Goal: Task Accomplishment & Management: Complete application form

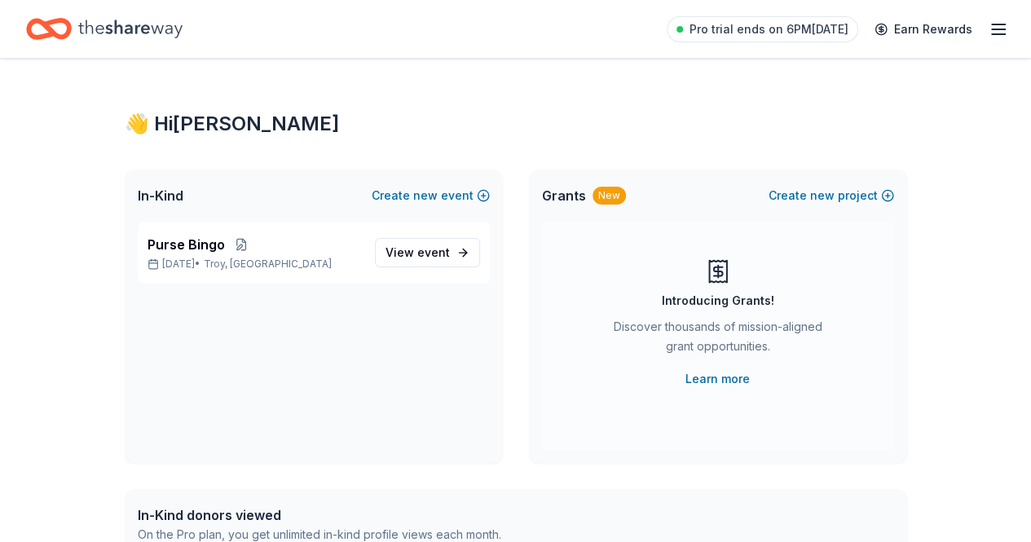
click at [713, 357] on div "Discover thousands of mission-aligned grant opportunities." at bounding box center [718, 340] width 222 height 46
click at [715, 375] on link "Learn more" at bounding box center [718, 379] width 64 height 20
click at [789, 196] on button "Create new project" at bounding box center [832, 196] width 126 height 20
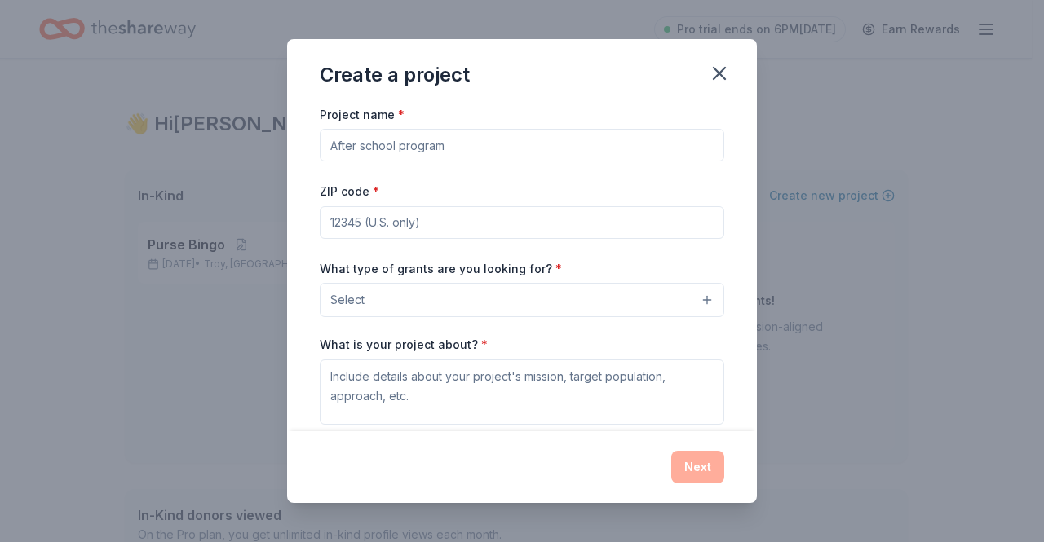
click at [454, 147] on input "Project name *" at bounding box center [522, 145] width 404 height 33
type input "Pre-K"
click at [506, 217] on input "ZIP code *" at bounding box center [522, 222] width 404 height 33
click at [357, 290] on span "Select" at bounding box center [347, 300] width 34 height 20
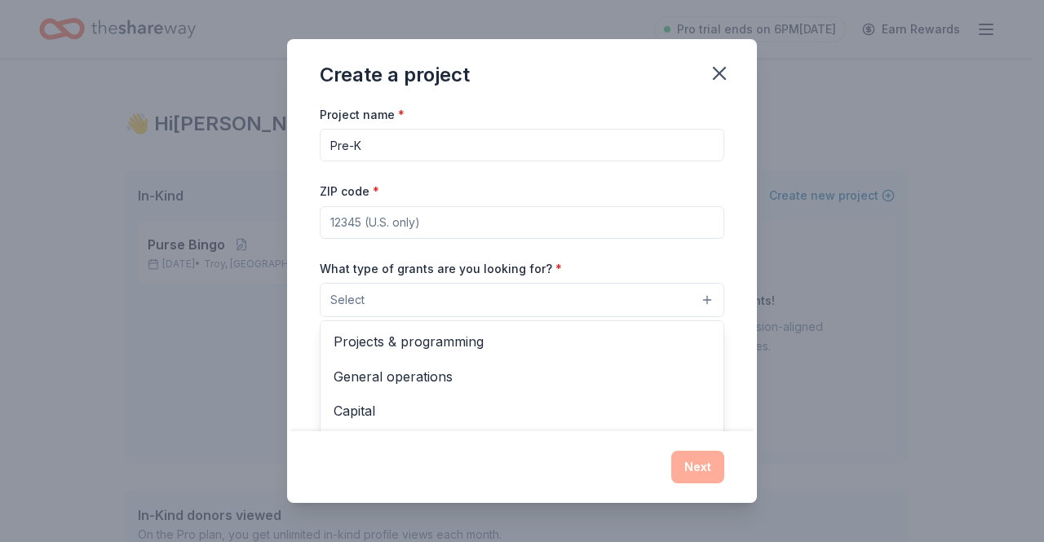
click at [372, 225] on div "Project name * Pre-K ZIP code * What type of grants are you looking for? * Sele…" at bounding box center [522, 328] width 404 height 448
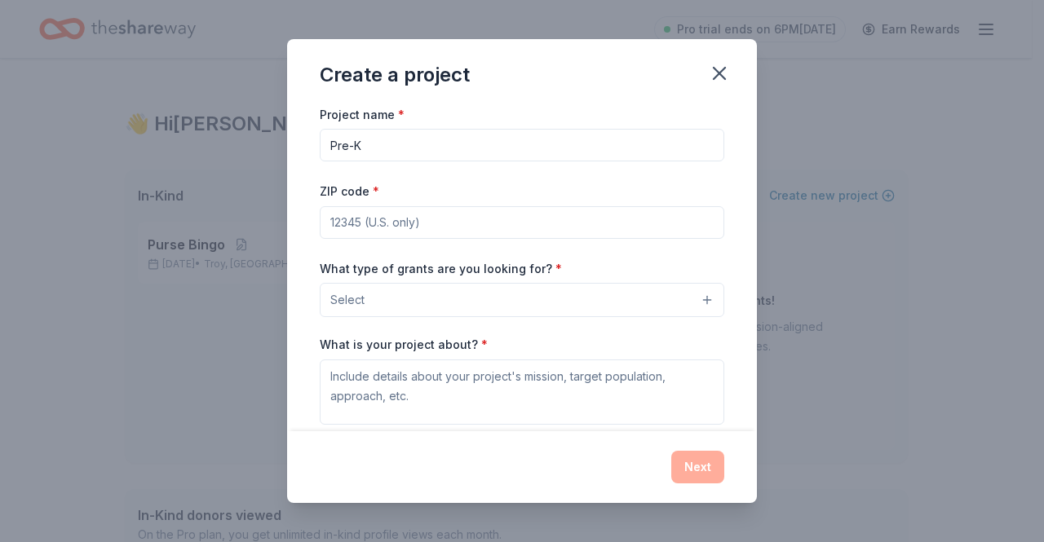
click at [373, 223] on input "ZIP code *" at bounding box center [522, 222] width 404 height 33
type input "48323"
click at [360, 298] on span "Select" at bounding box center [347, 300] width 34 height 20
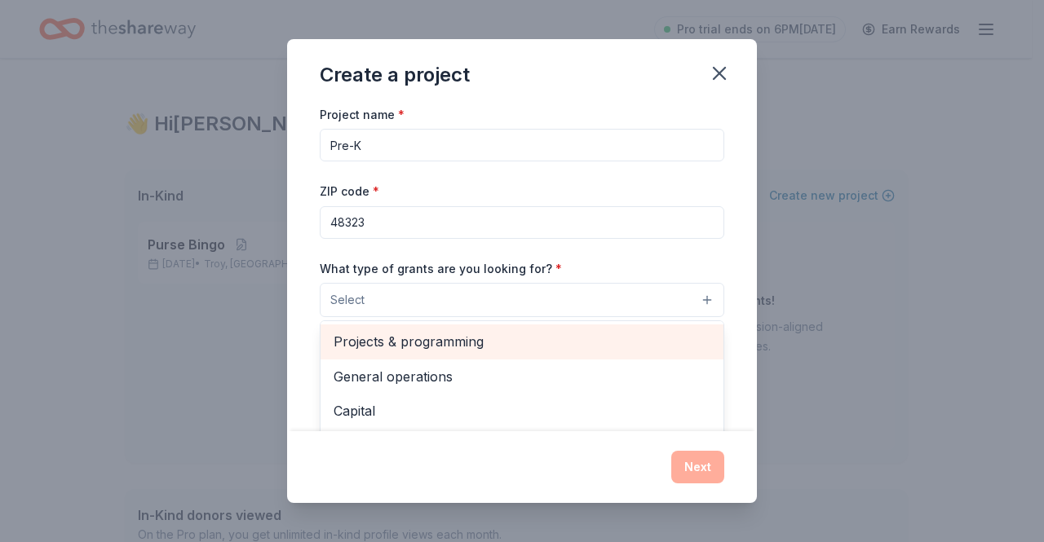
click at [363, 335] on span "Projects & programming" at bounding box center [521, 341] width 377 height 21
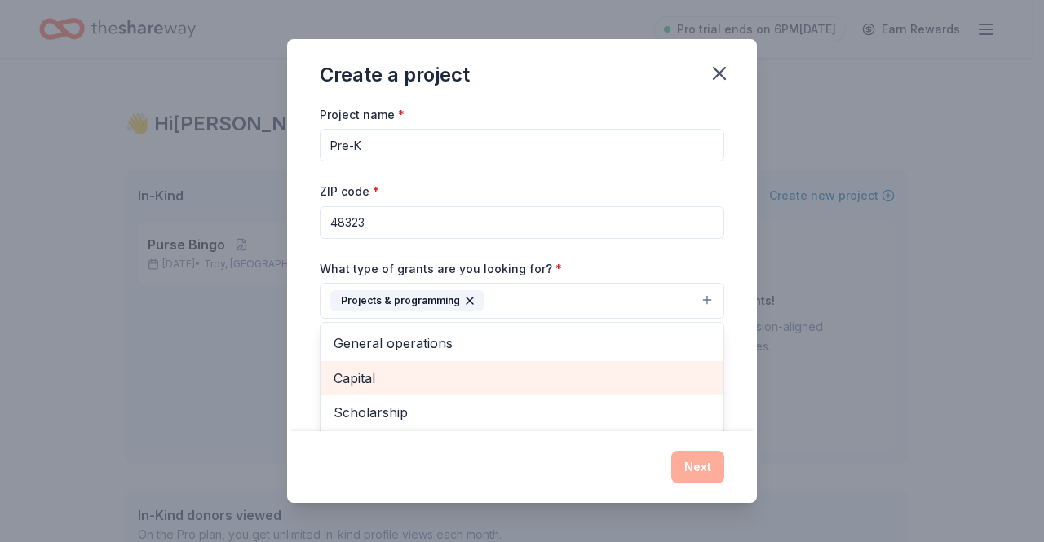
click at [358, 376] on span "Capital" at bounding box center [521, 378] width 377 height 21
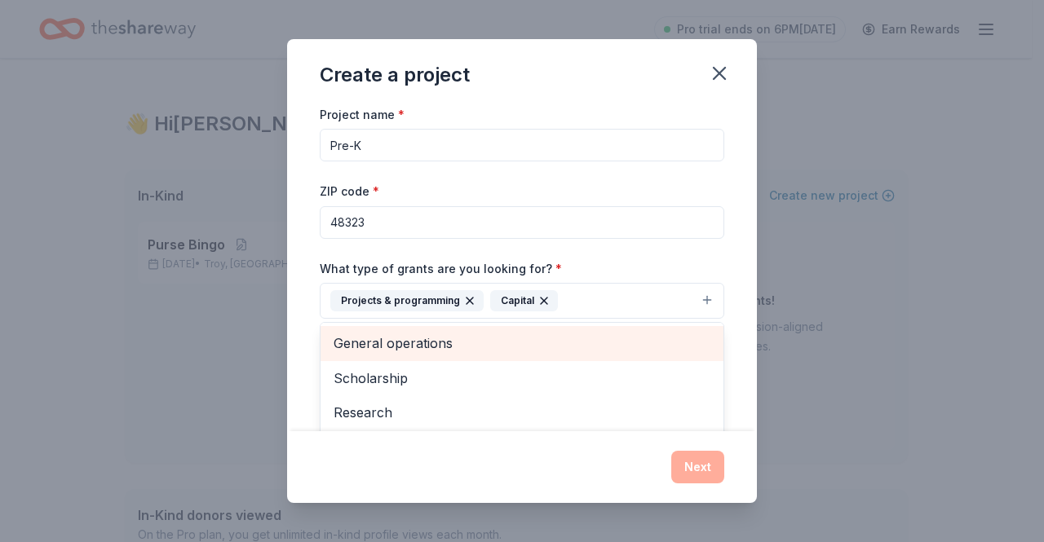
click at [364, 342] on span "General operations" at bounding box center [521, 343] width 377 height 21
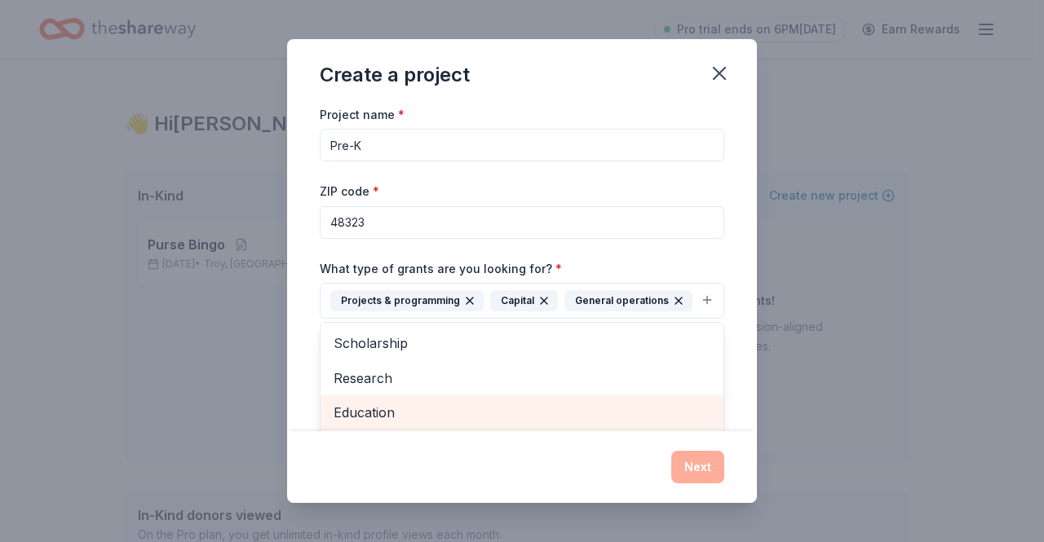
click at [360, 406] on span "Education" at bounding box center [521, 412] width 377 height 21
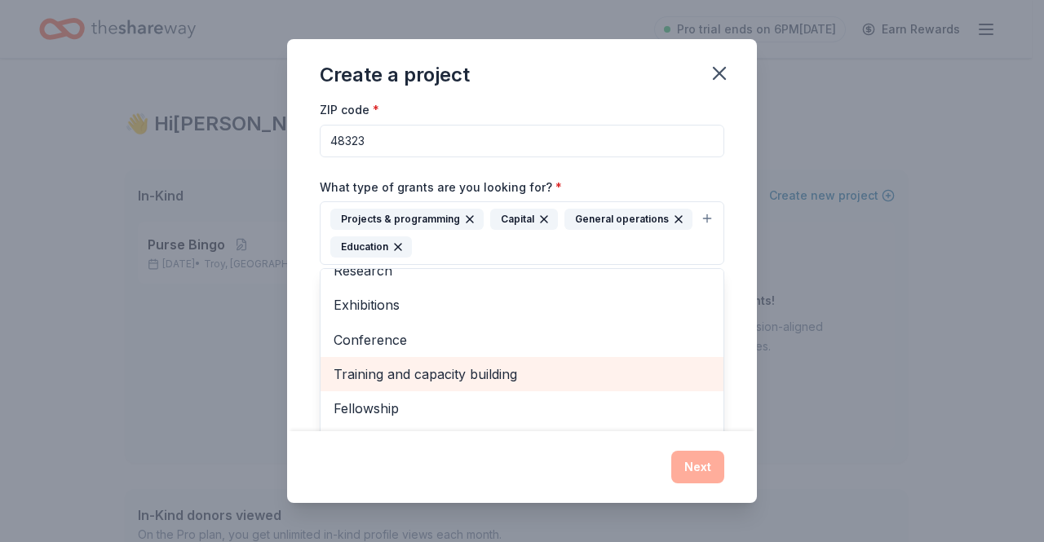
click at [402, 374] on span "Training and capacity building" at bounding box center [521, 374] width 377 height 21
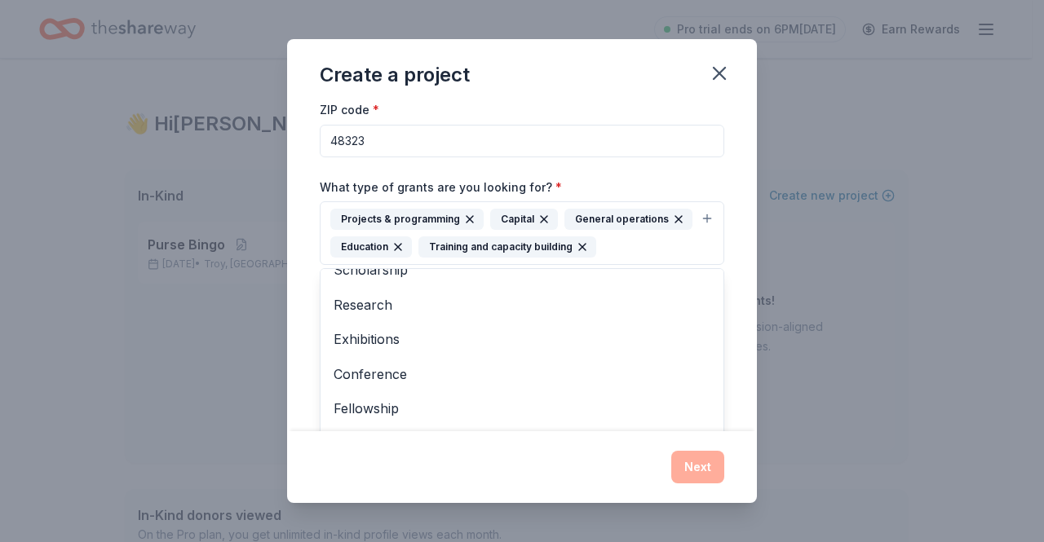
click at [701, 461] on div "Create a project Project name * Pre-K ZIP code * 48323 What type of grants are …" at bounding box center [522, 271] width 470 height 465
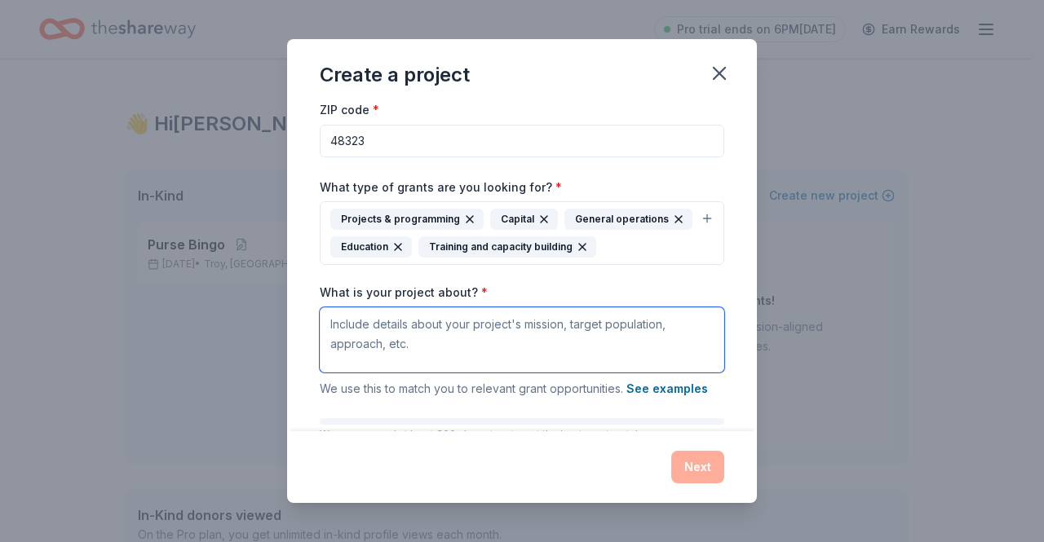
click at [450, 328] on textarea "What is your project about? *" at bounding box center [522, 339] width 404 height 65
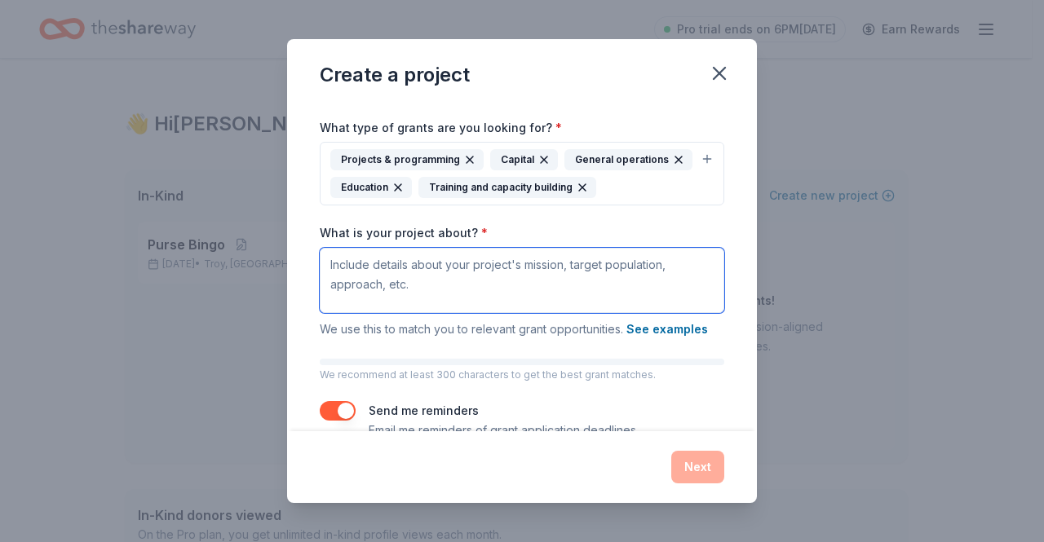
scroll to position [163, 0]
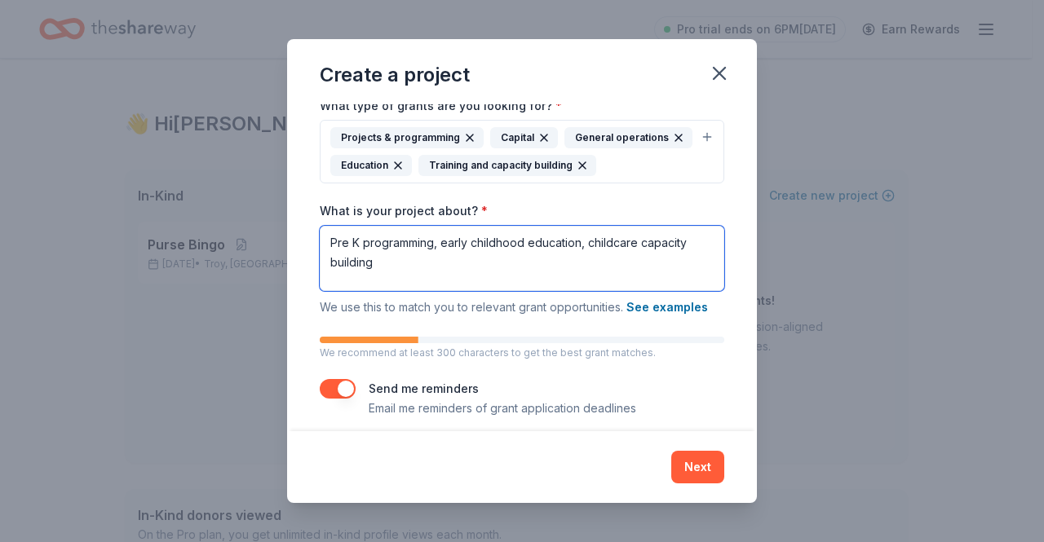
type textarea "Pre K programming, early childhood education, childcare capacity building"
click at [329, 395] on button "button" at bounding box center [338, 389] width 36 height 20
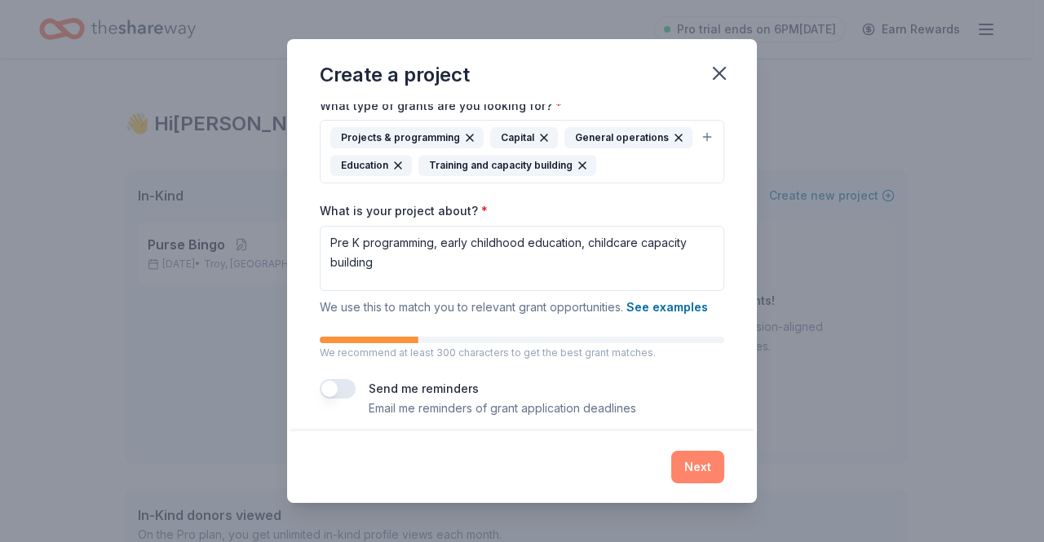
click at [708, 478] on button "Next" at bounding box center [697, 467] width 53 height 33
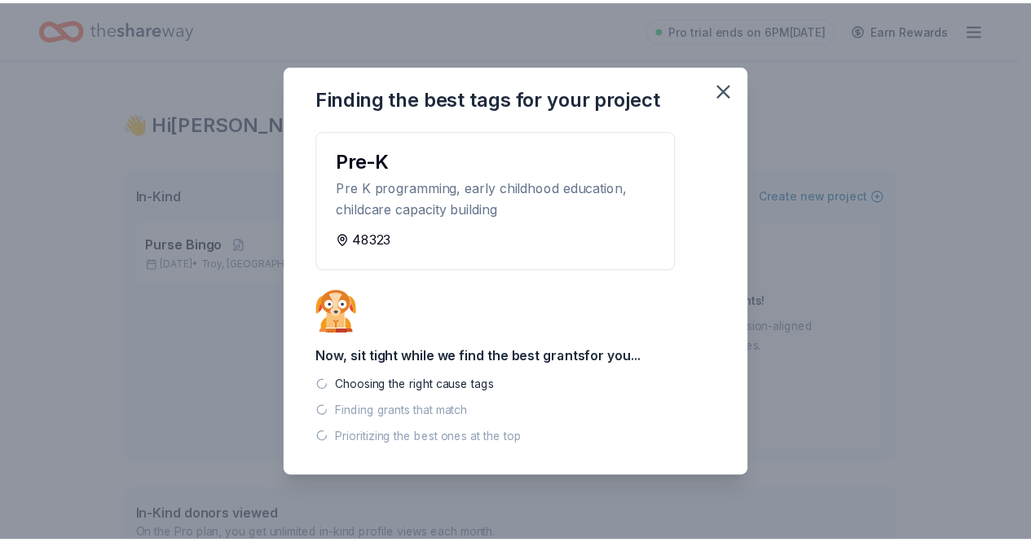
scroll to position [0, 0]
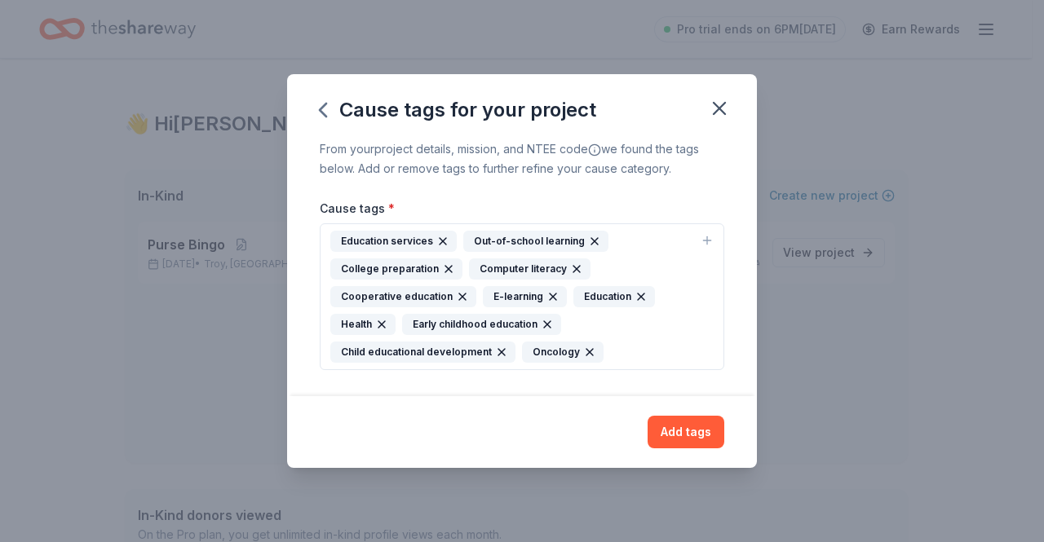
click at [686, 428] on button "Add tags" at bounding box center [685, 432] width 77 height 33
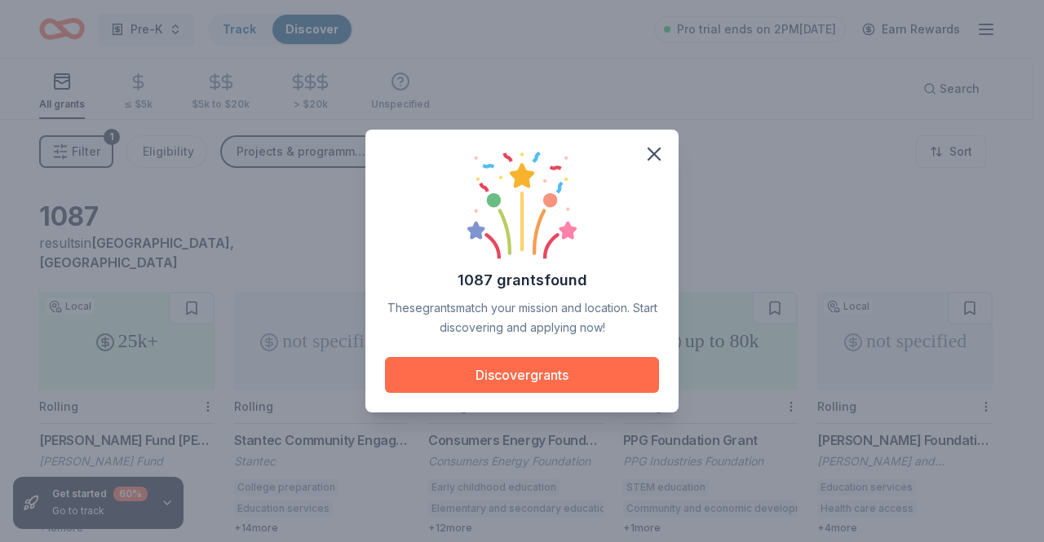
click at [504, 373] on button "Discover grants" at bounding box center [522, 375] width 274 height 36
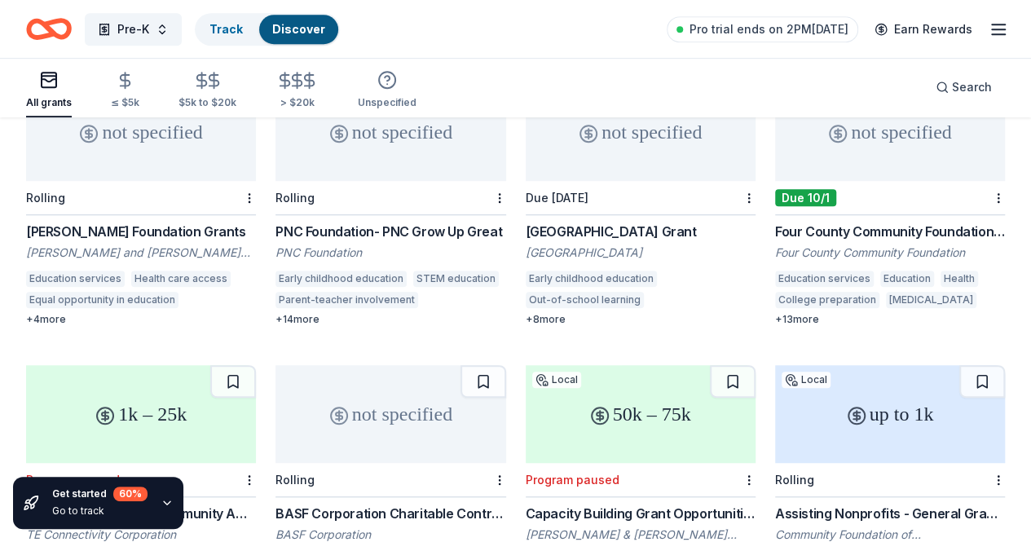
scroll to position [488, 0]
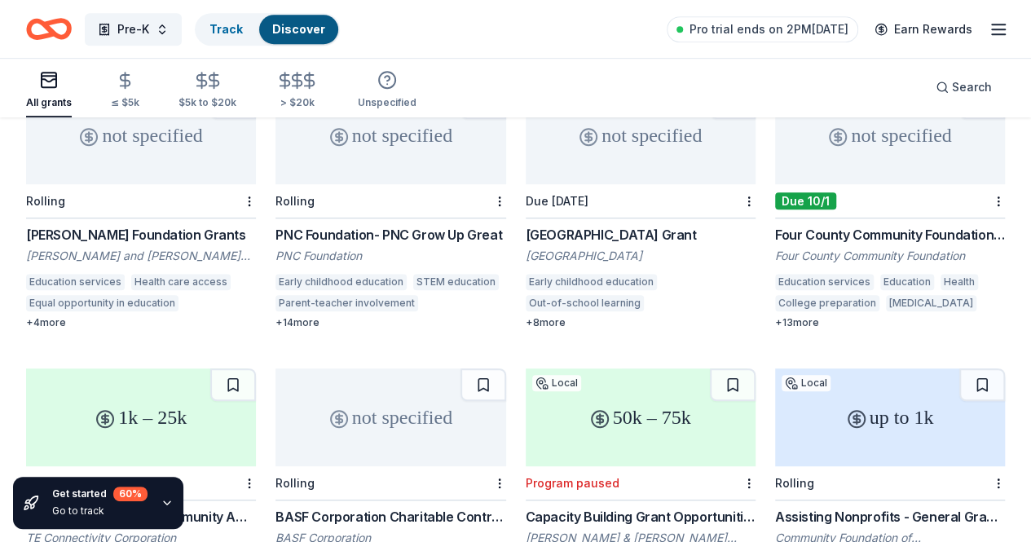
click at [276, 237] on div "PNC Foundation- PNC Grow Up Great" at bounding box center [391, 235] width 230 height 20
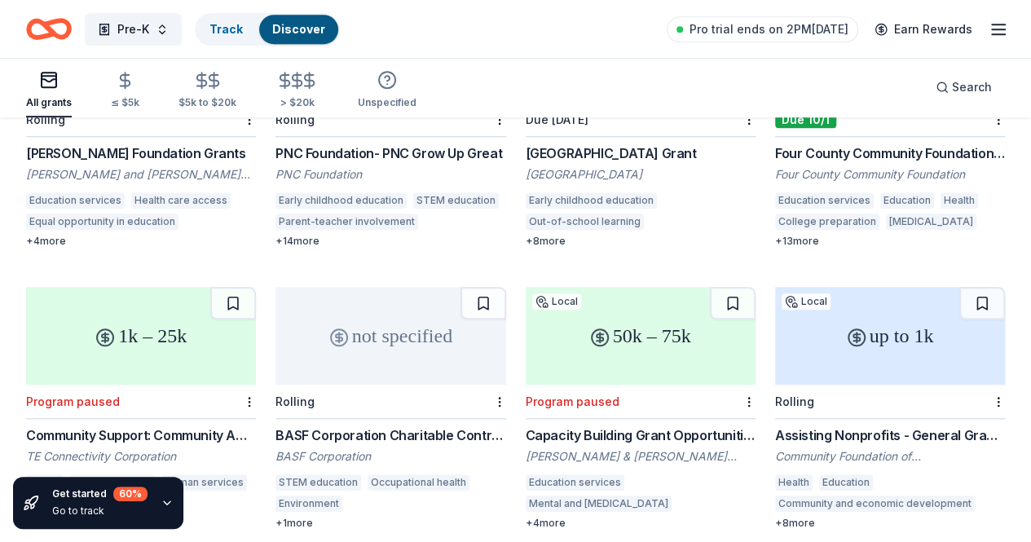
scroll to position [569, 0]
click at [55, 26] on icon "Home" at bounding box center [49, 29] width 46 height 38
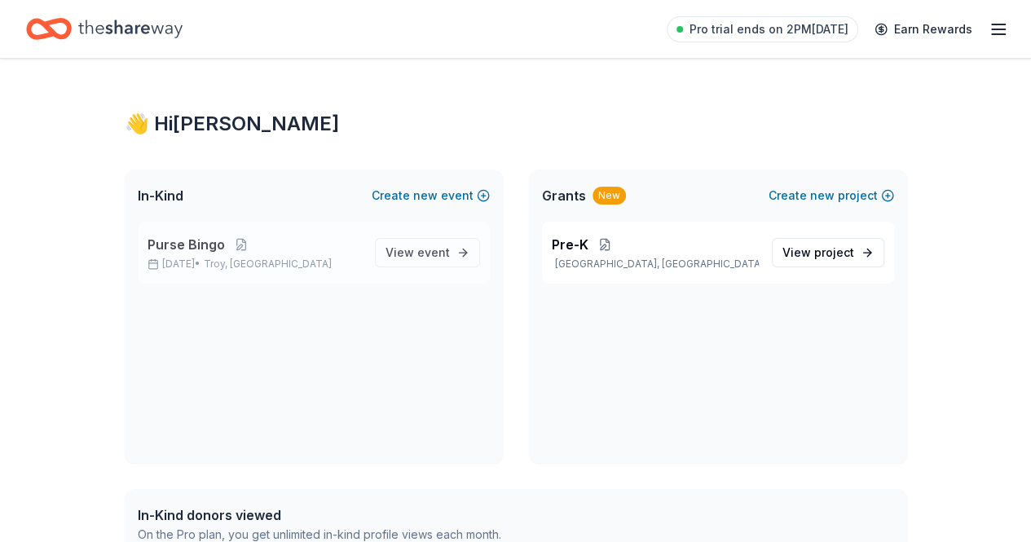
click at [216, 250] on span "Purse Bingo" at bounding box center [186, 245] width 77 height 20
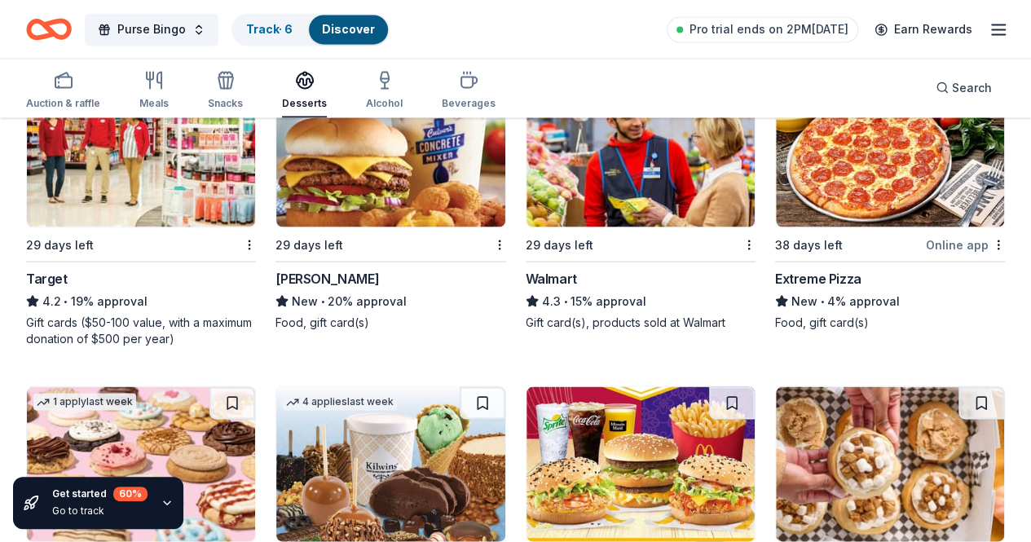
scroll to position [1513, 0]
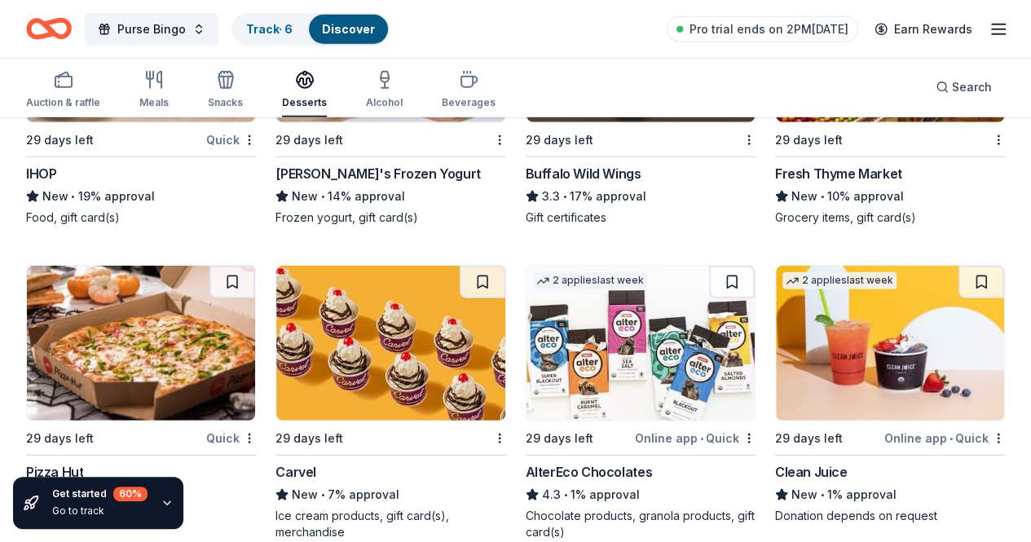
scroll to position [2249, 0]
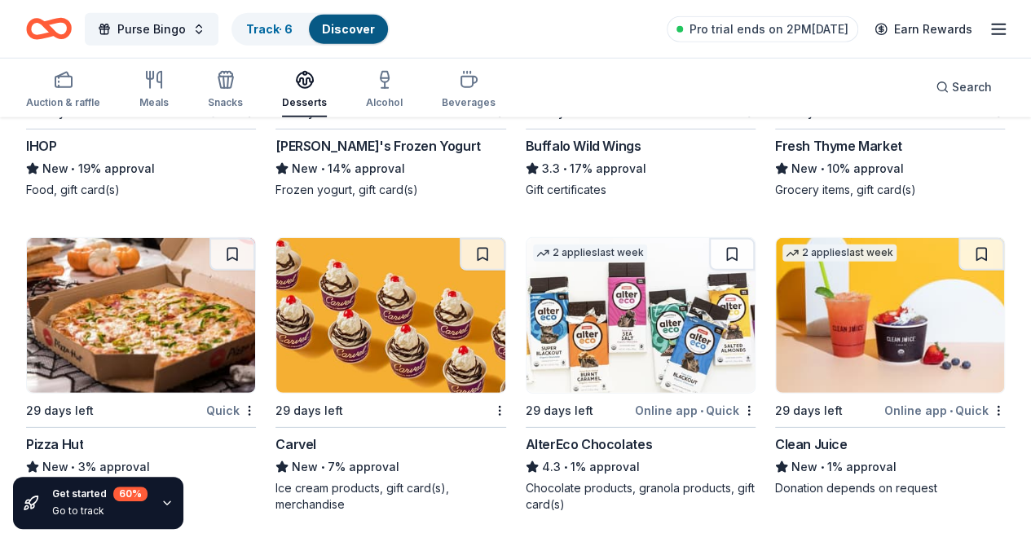
click at [51, 506] on div "Get started 60 % Go to track" at bounding box center [98, 503] width 170 height 52
click at [24, 498] on icon at bounding box center [31, 503] width 16 height 16
click at [70, 495] on div "Get started 60 %" at bounding box center [99, 494] width 95 height 15
click at [136, 489] on div "60 %" at bounding box center [130, 494] width 34 height 15
click at [163, 515] on div "Get started 60 % Go to track" at bounding box center [98, 503] width 170 height 52
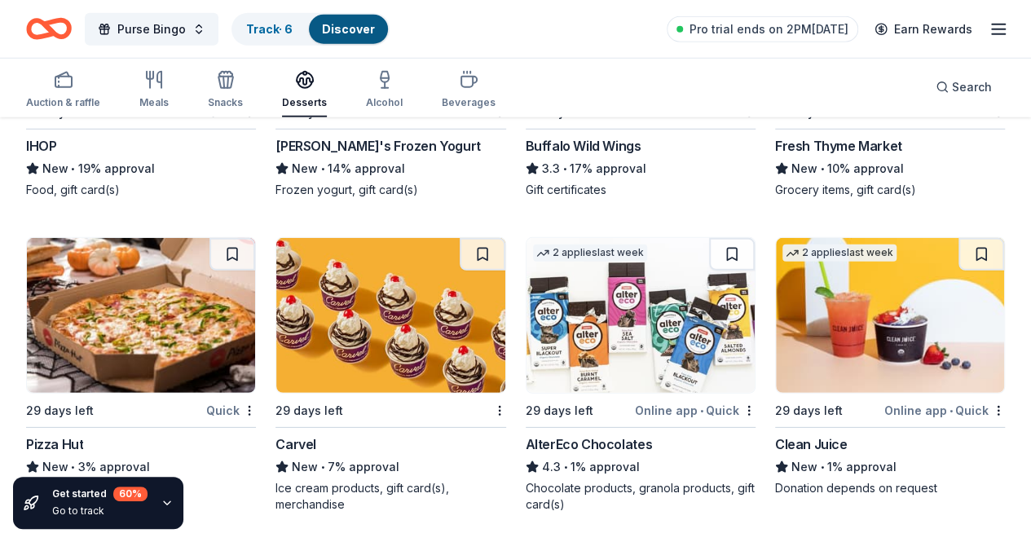
click at [163, 502] on icon "button" at bounding box center [167, 503] width 13 height 13
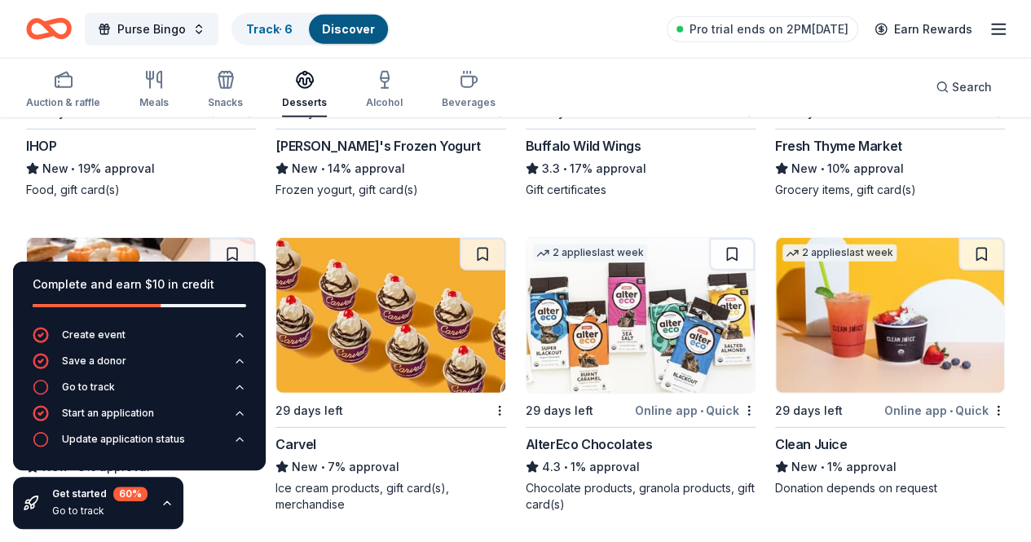
drag, startPoint x: 163, startPoint y: 502, endPoint x: 155, endPoint y: 471, distance: 32.0
click at [160, 475] on div "Complete and earn $10 in credit Create event Save a donor Go to track Start an …" at bounding box center [139, 396] width 279 height 294
click at [141, 440] on div "Update application status" at bounding box center [123, 439] width 123 height 13
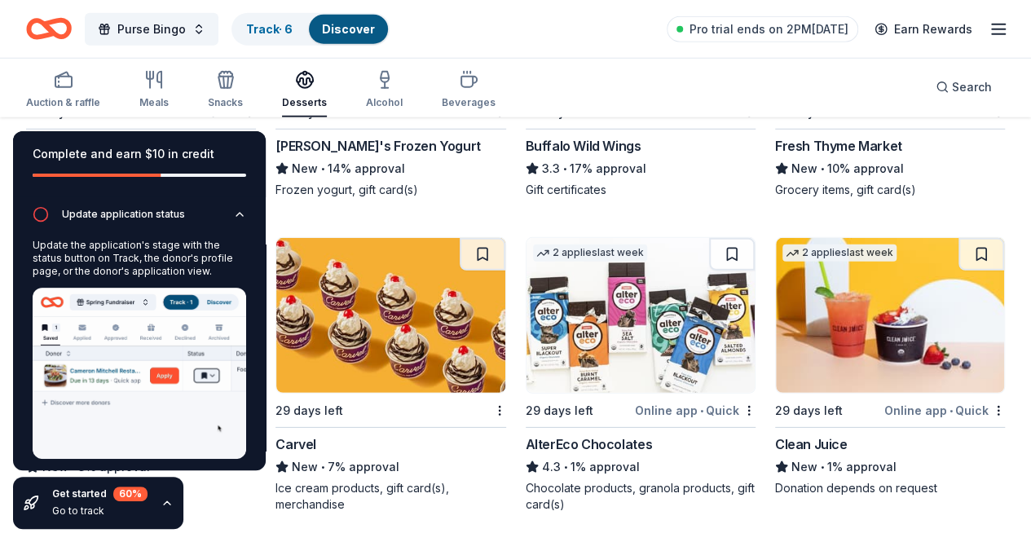
scroll to position [99, 0]
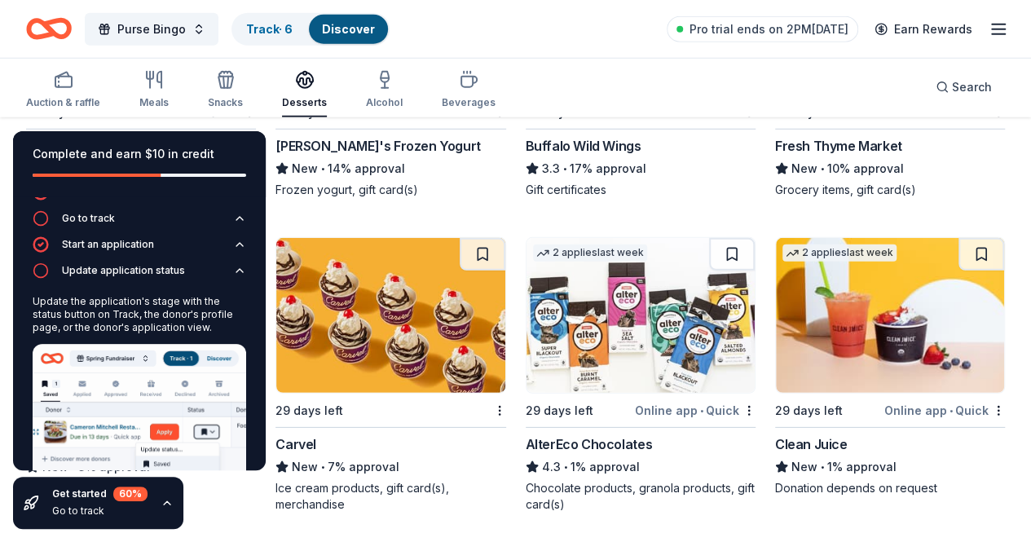
scroll to position [17, 0]
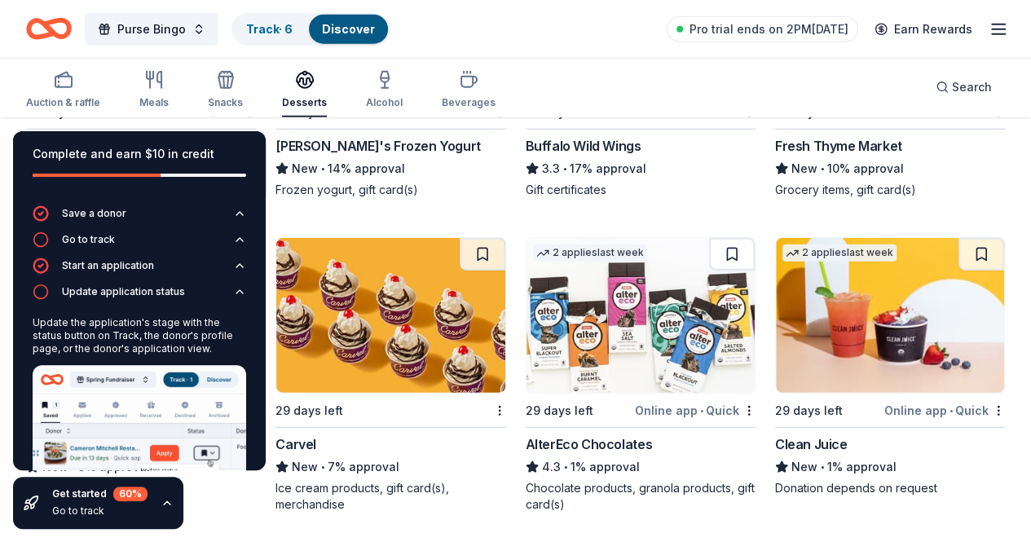
click at [164, 502] on icon "button" at bounding box center [167, 502] width 7 height 3
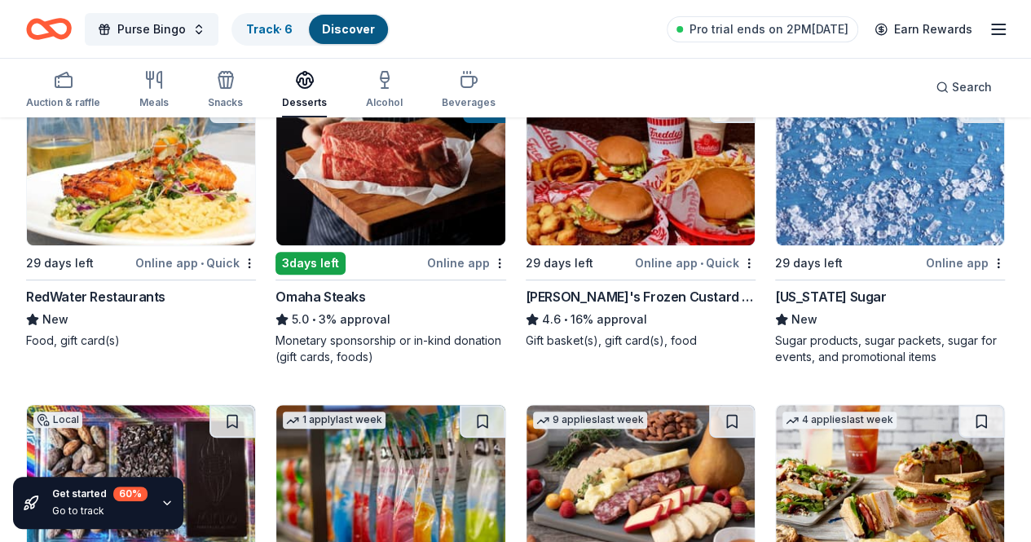
scroll to position [245, 0]
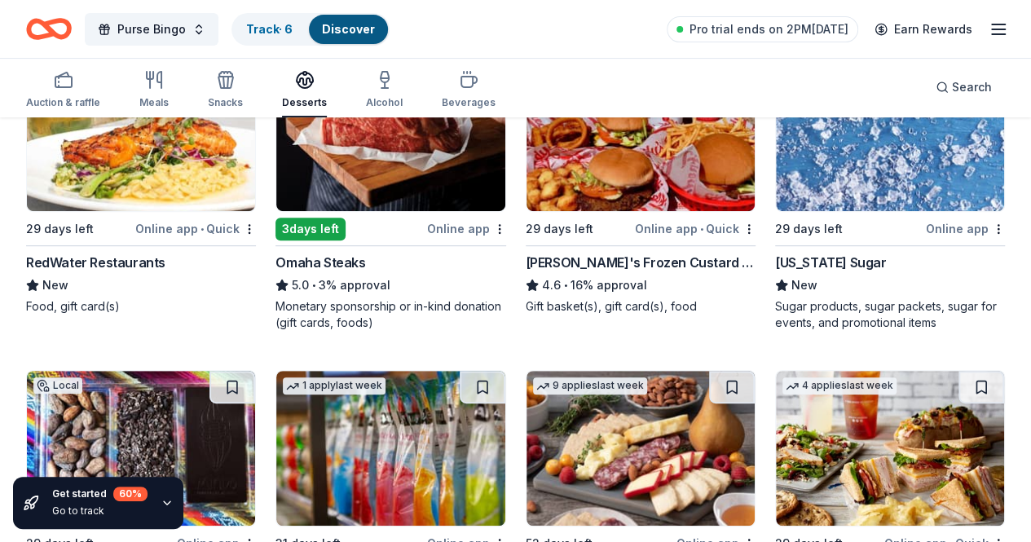
click at [255, 371] on img at bounding box center [141, 448] width 228 height 155
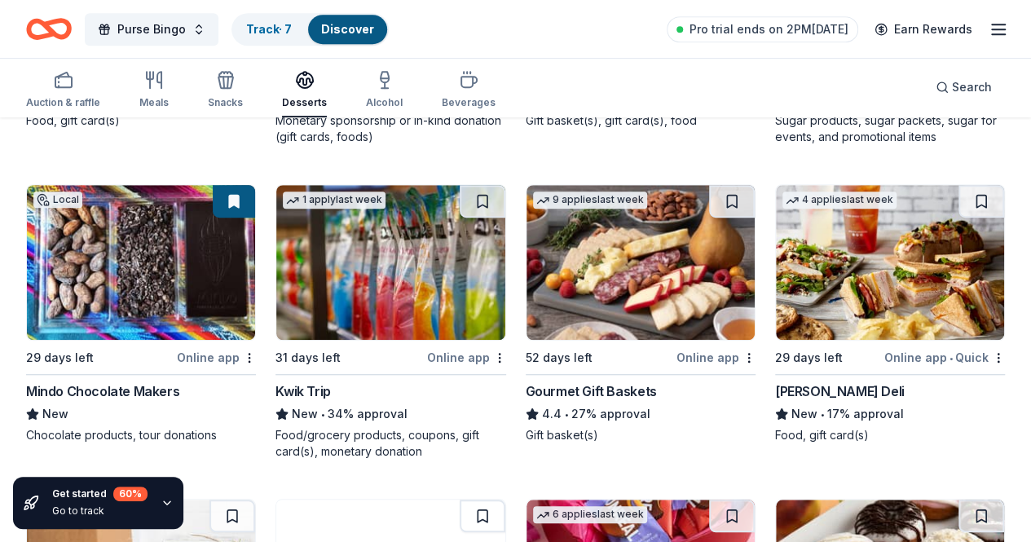
scroll to position [489, 0]
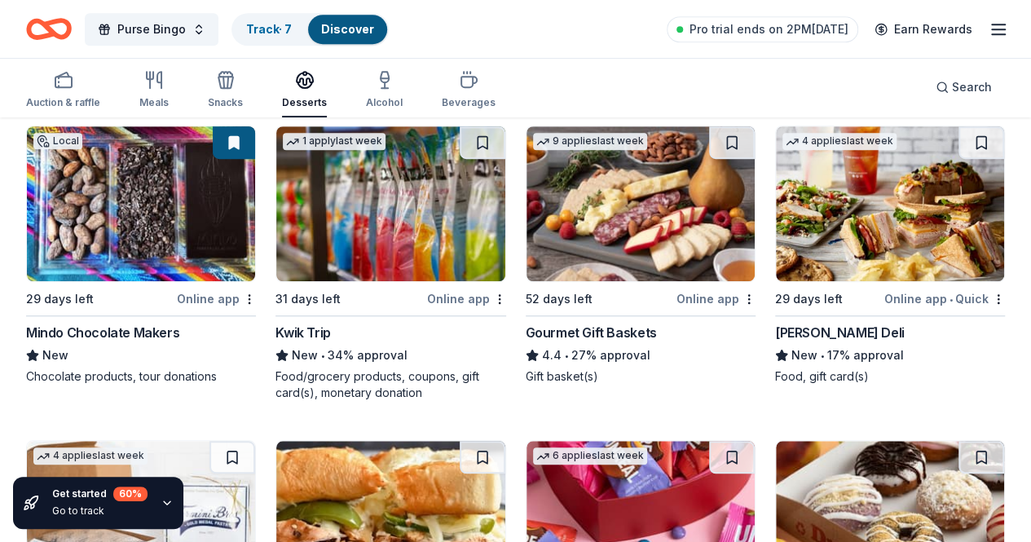
click at [527, 223] on img at bounding box center [641, 203] width 228 height 155
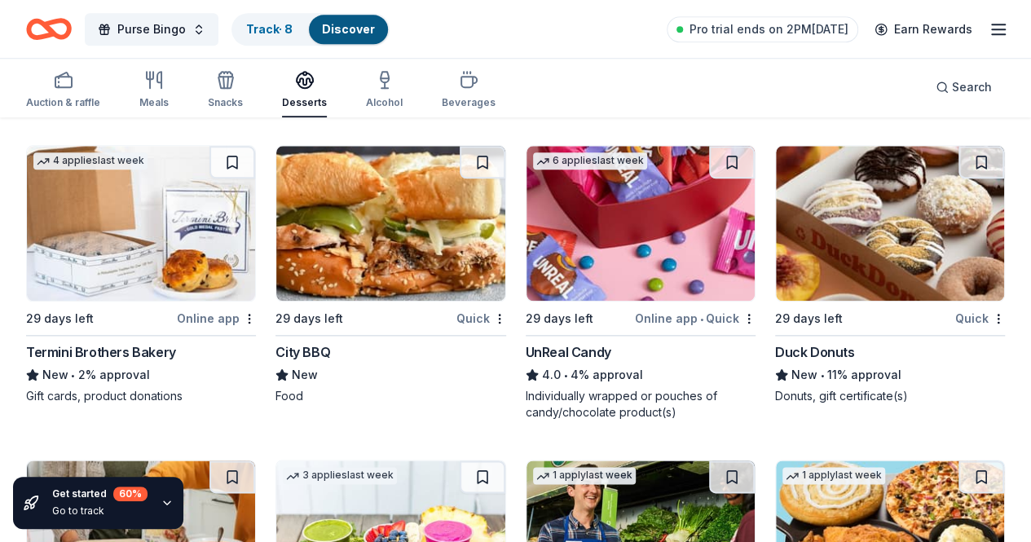
scroll to position [815, 0]
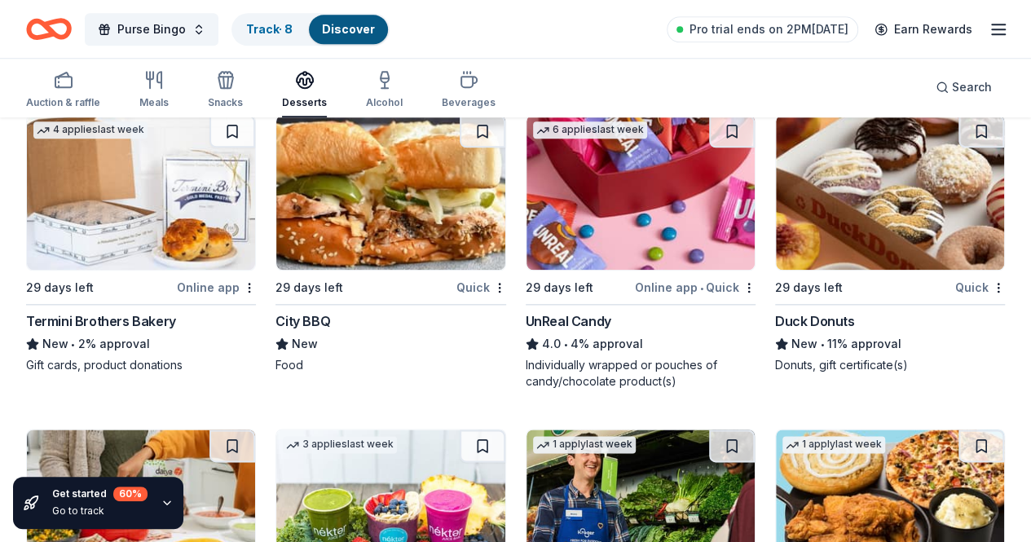
click at [755, 430] on img at bounding box center [641, 507] width 228 height 155
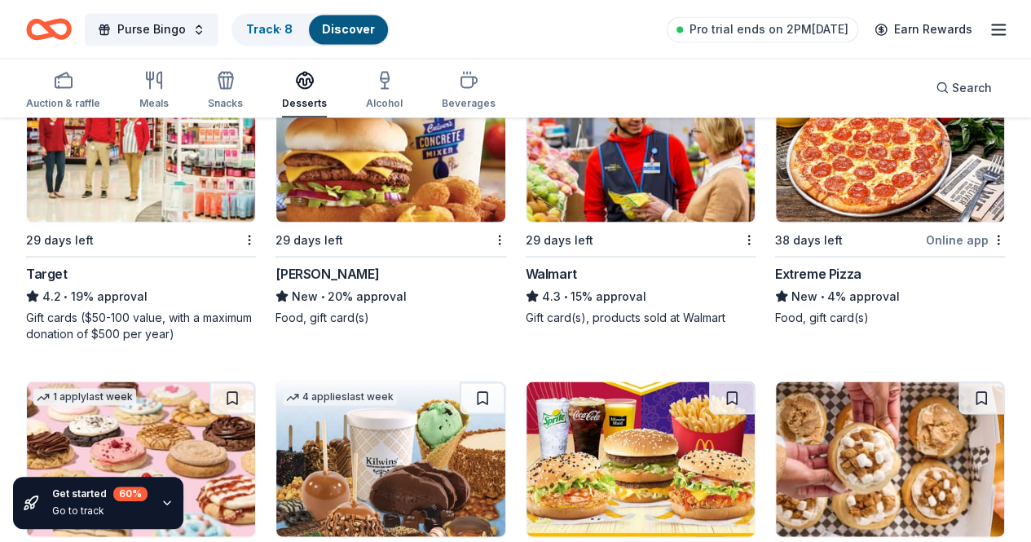
scroll to position [1468, 0]
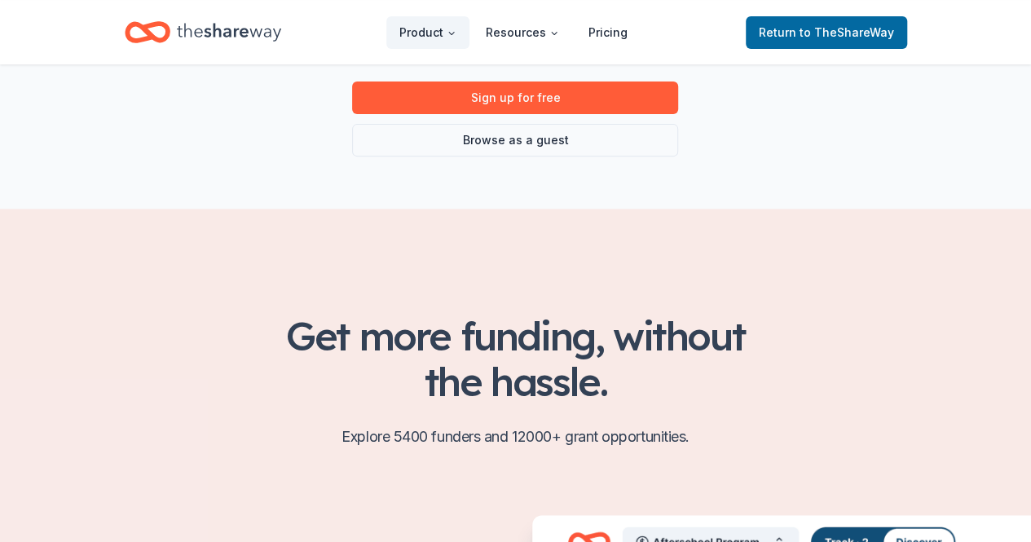
scroll to position [245, 0]
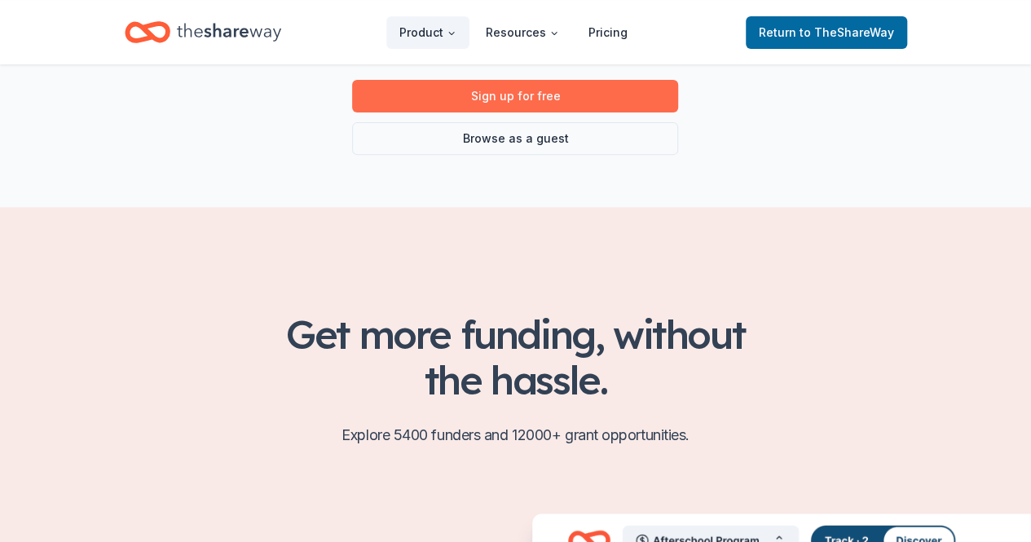
click at [540, 104] on link "Sign up for free" at bounding box center [515, 96] width 326 height 33
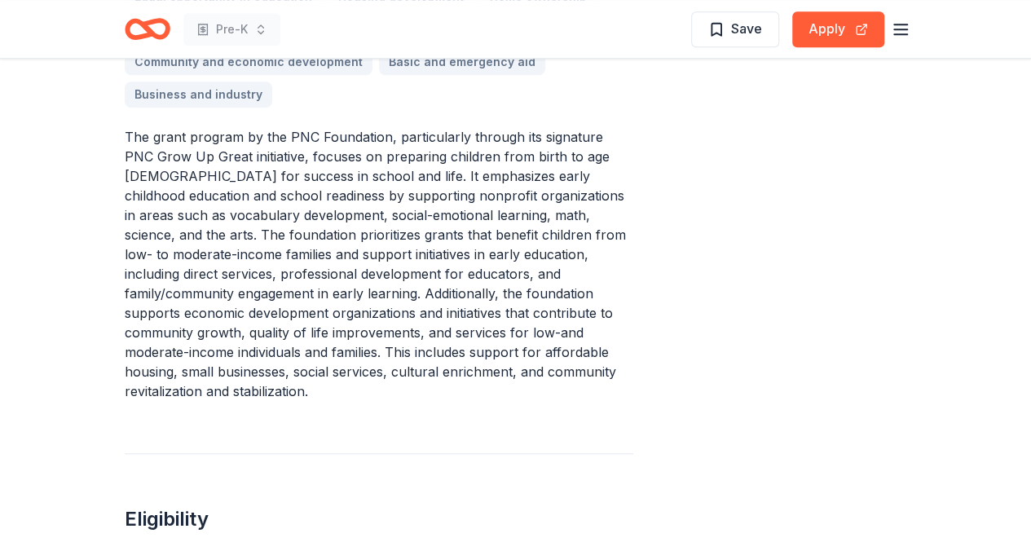
scroll to position [652, 0]
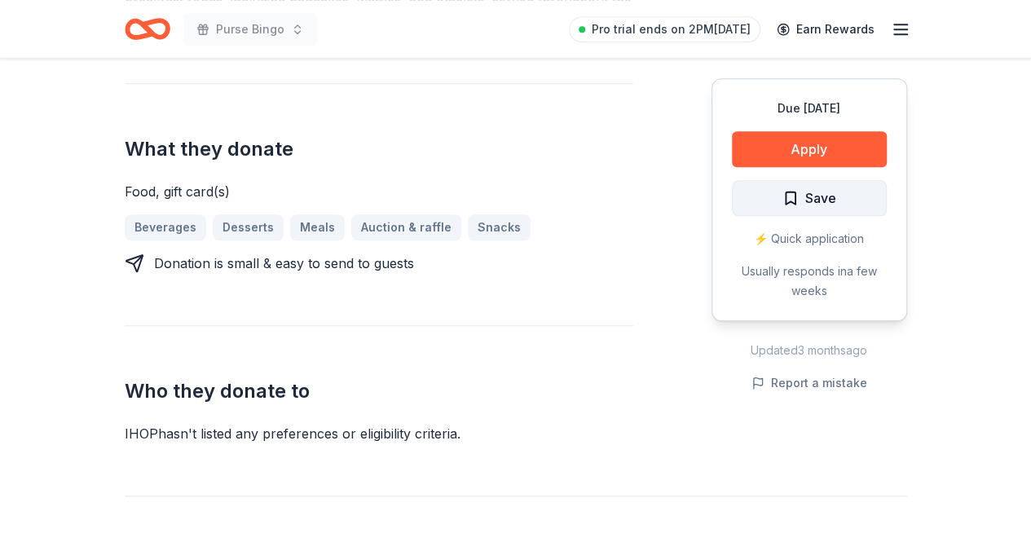
scroll to position [652, 0]
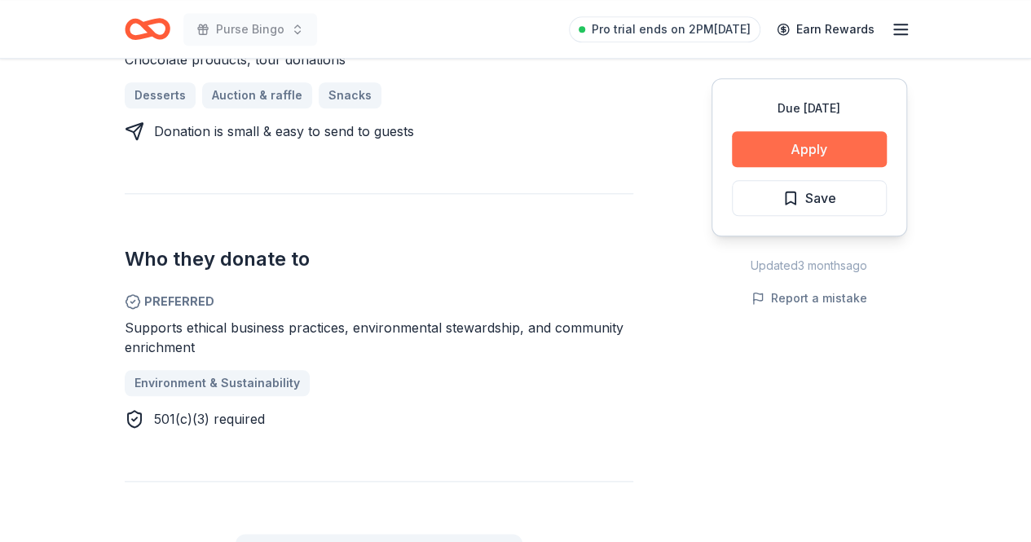
scroll to position [746, 0]
click at [899, 32] on icon "button" at bounding box center [901, 30] width 20 height 20
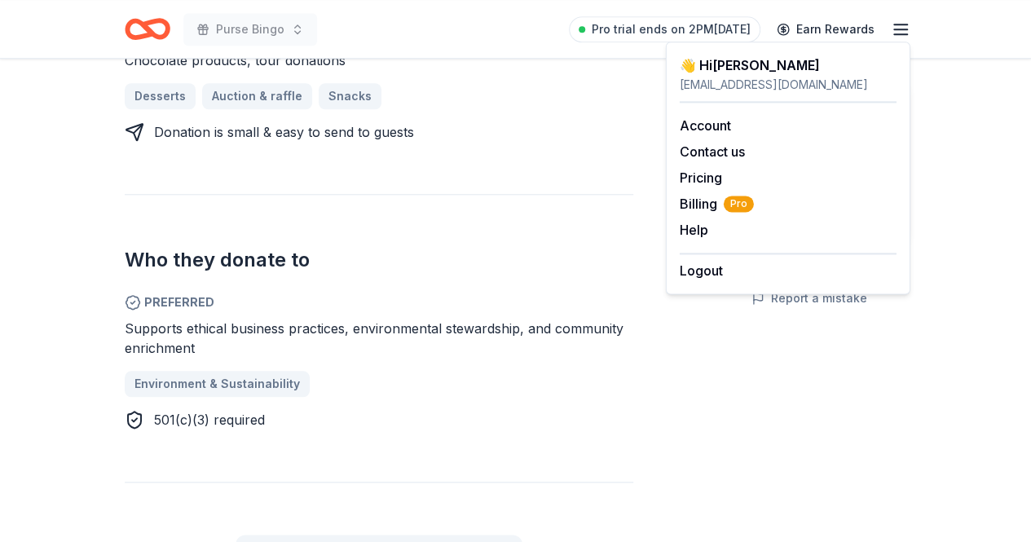
click at [461, 222] on div "Who they donate to Preferred Supports ethical business practices, environmental…" at bounding box center [379, 312] width 509 height 236
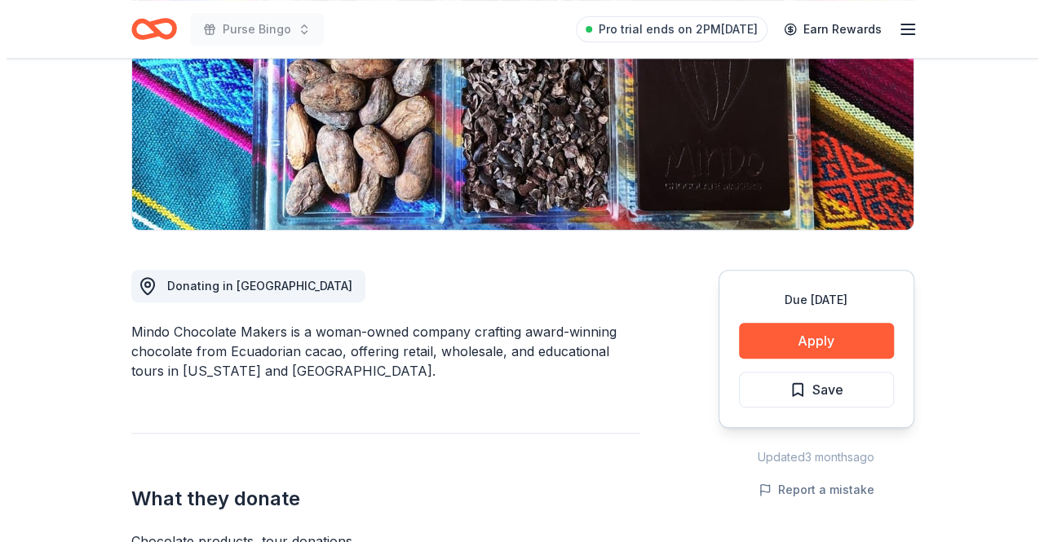
scroll to position [501, 0]
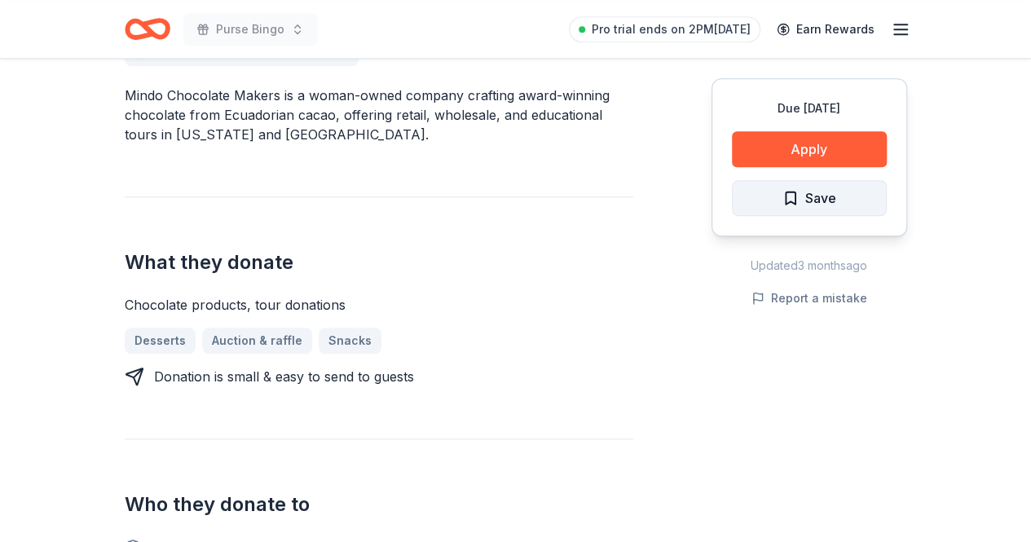
click at [802, 199] on span "Save" at bounding box center [810, 198] width 54 height 21
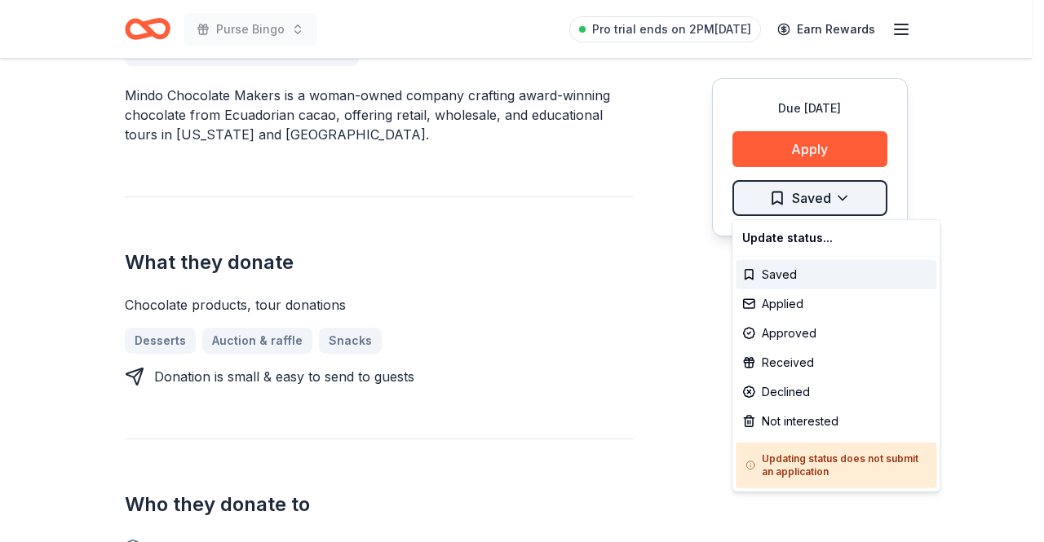
click at [781, 296] on div "Applied" at bounding box center [835, 303] width 201 height 29
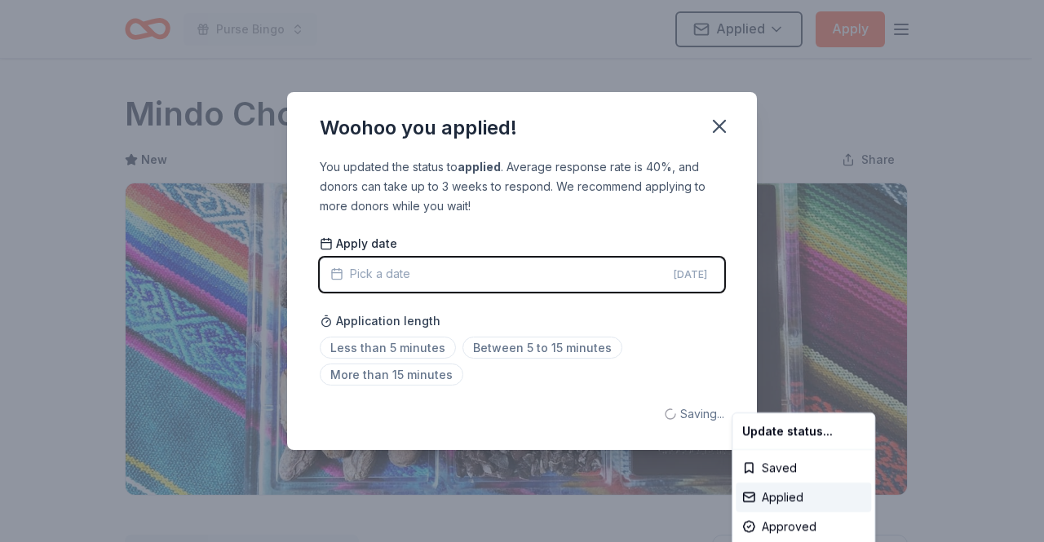
scroll to position [0, 0]
click at [352, 276] on html "Purse Bingo Applied Apply Due in 29 days Share Mindo Chocolate Makers New Share…" at bounding box center [522, 271] width 1044 height 542
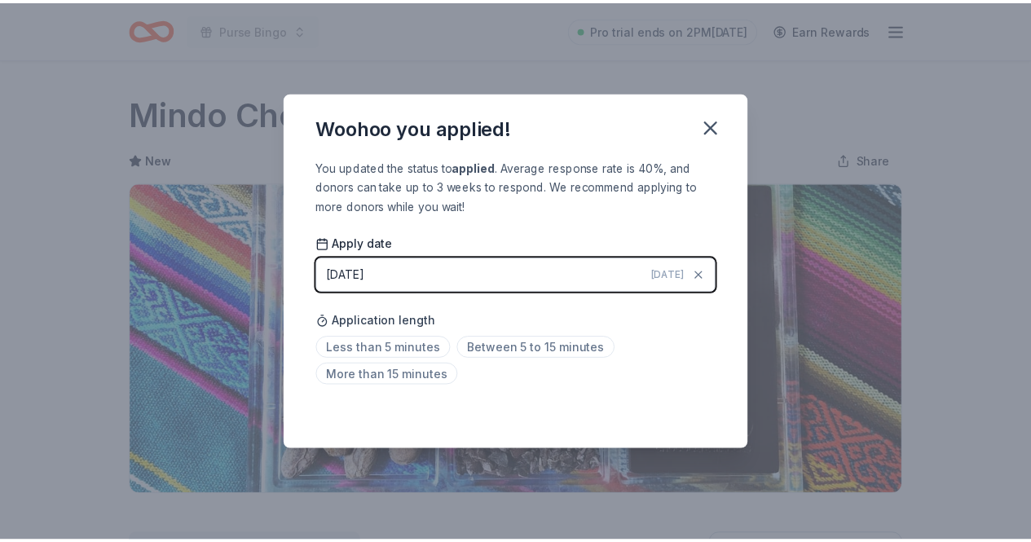
scroll to position [383, 0]
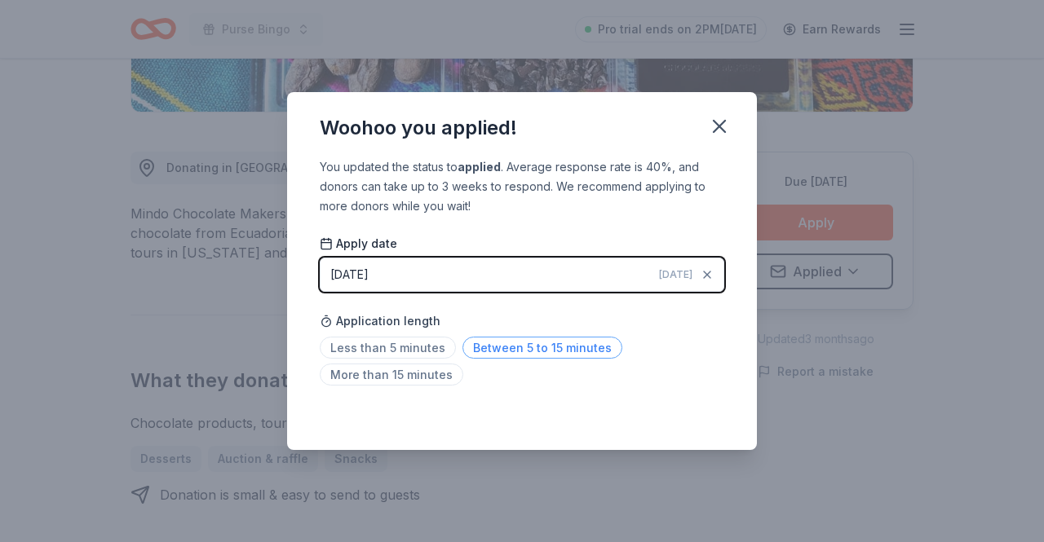
click at [481, 338] on span "Between 5 to 15 minutes" at bounding box center [542, 348] width 160 height 22
click at [712, 131] on icon "button" at bounding box center [719, 126] width 23 height 23
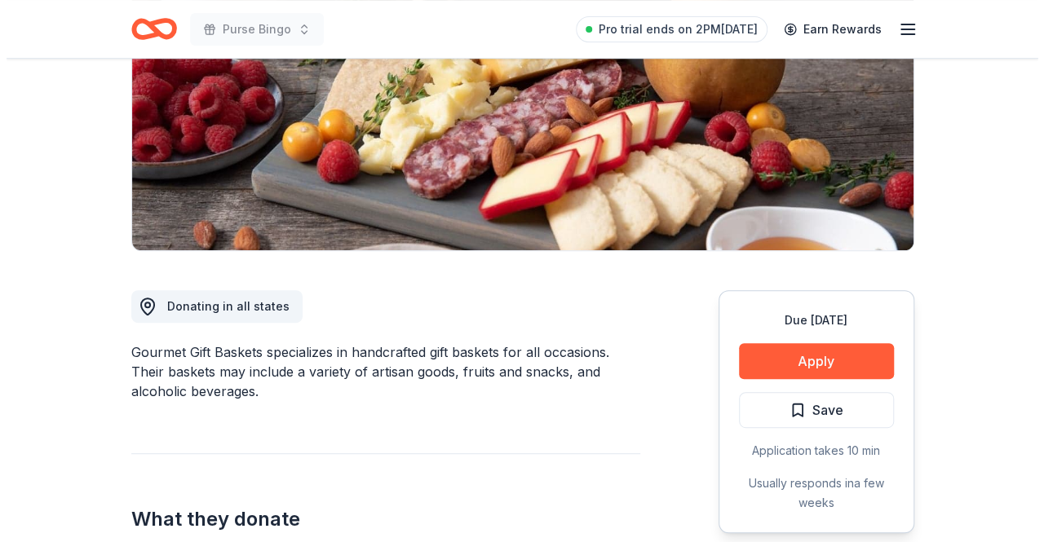
scroll to position [326, 0]
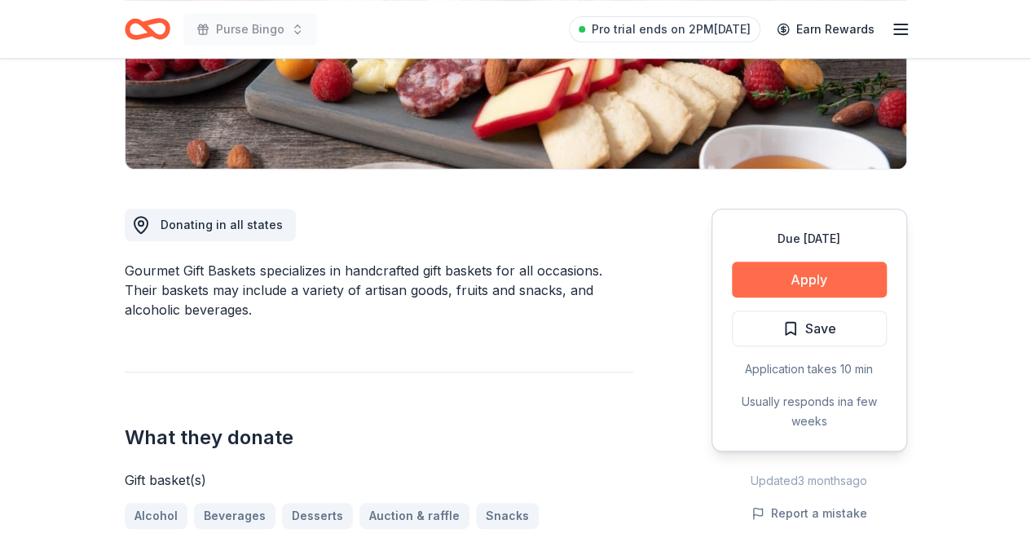
click at [806, 266] on button "Apply" at bounding box center [809, 280] width 155 height 36
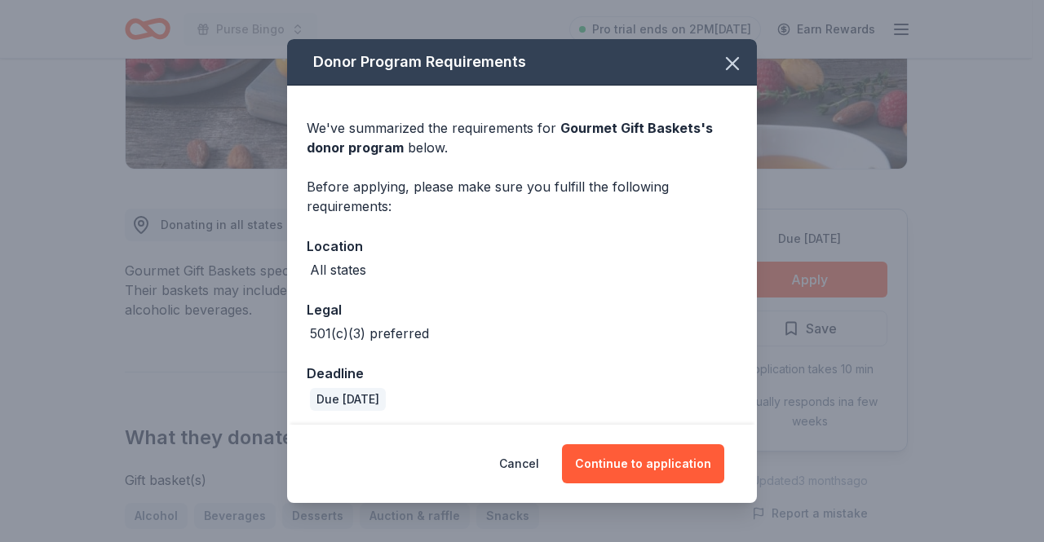
scroll to position [4, 0]
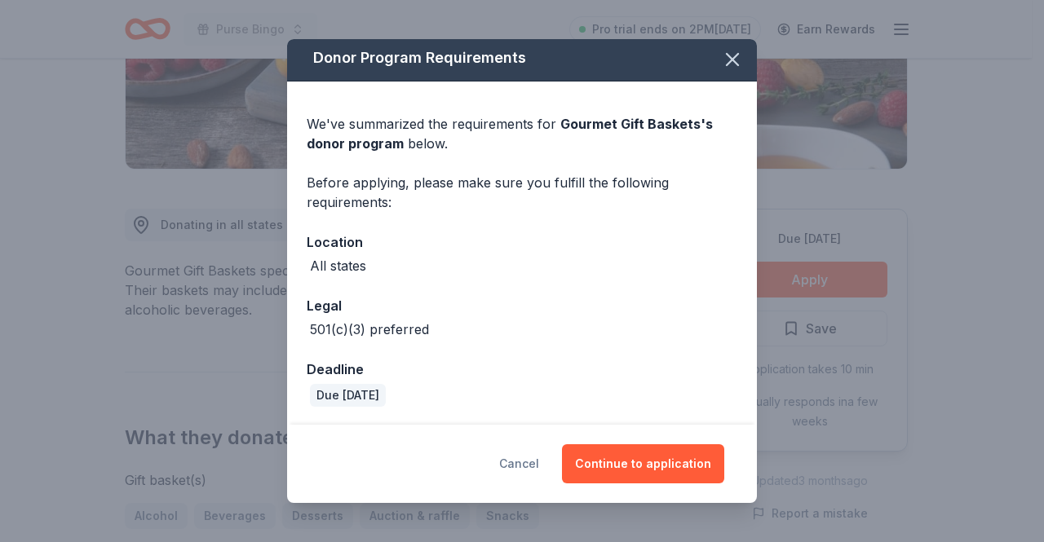
click at [531, 456] on button "Cancel" at bounding box center [519, 463] width 40 height 39
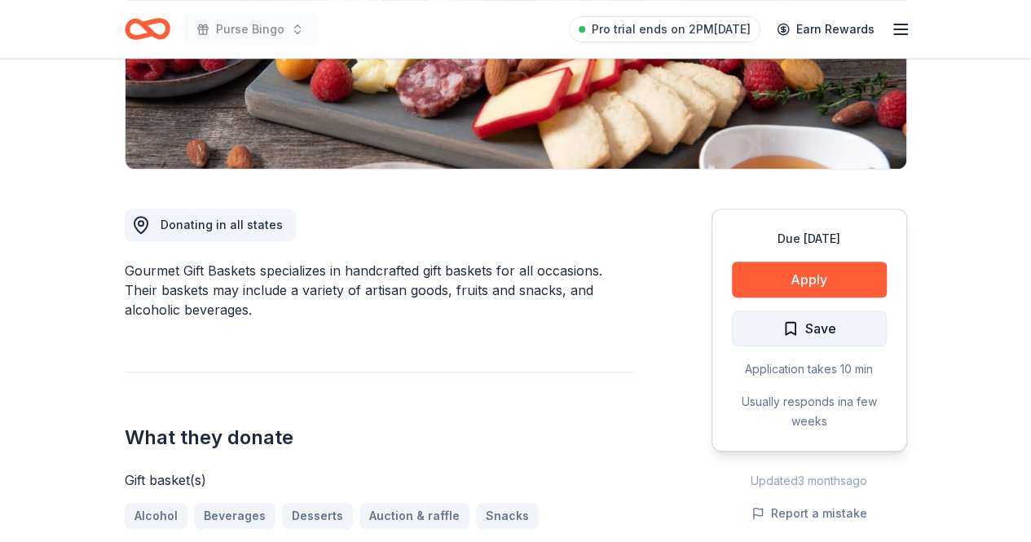
click at [792, 329] on span "Save" at bounding box center [810, 328] width 54 height 21
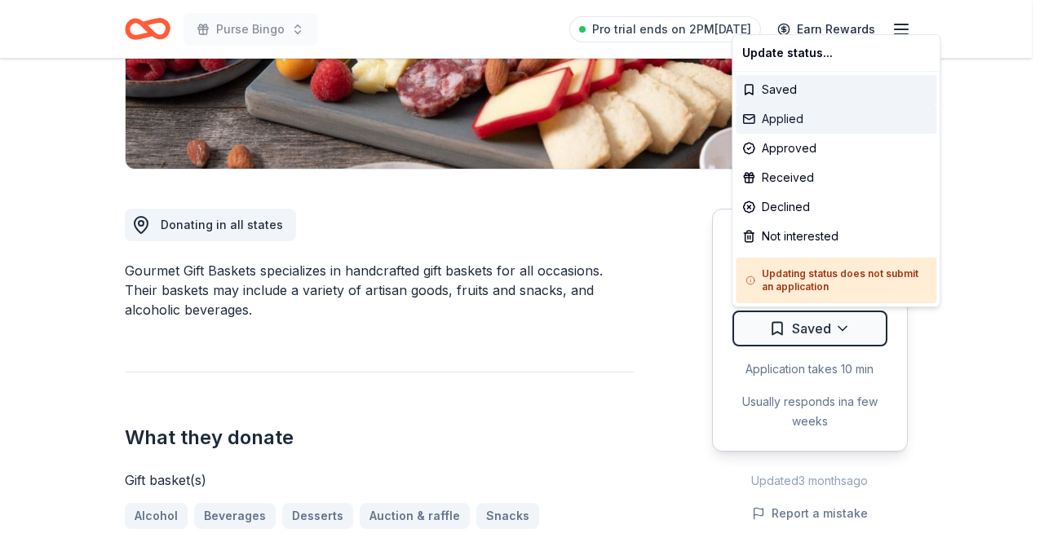
click at [792, 111] on div "Applied" at bounding box center [835, 118] width 201 height 29
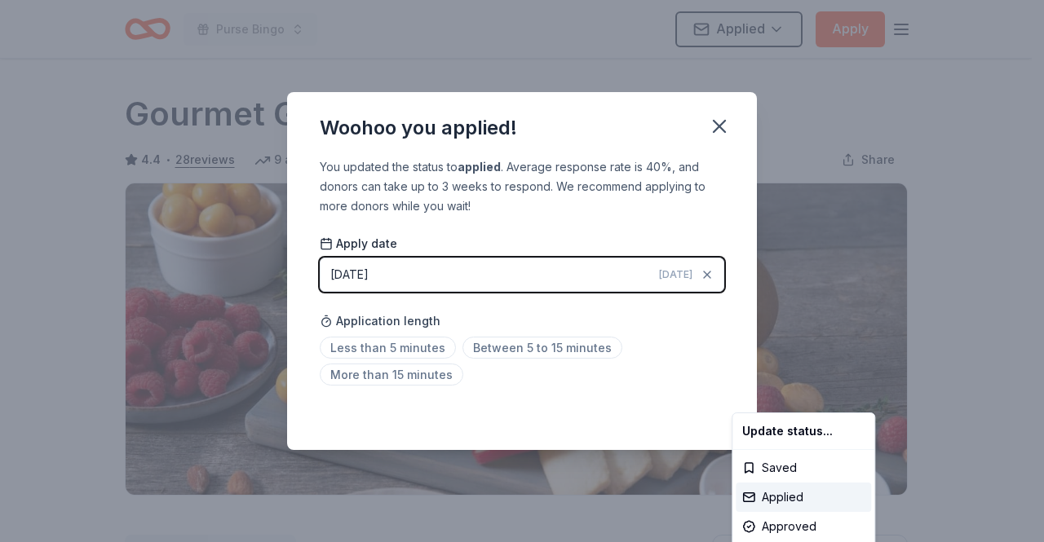
click at [504, 346] on html "Purse Bingo Applied Apply Due in 52 days Share Gourmet Gift Baskets 4.4 • 28 re…" at bounding box center [522, 271] width 1044 height 542
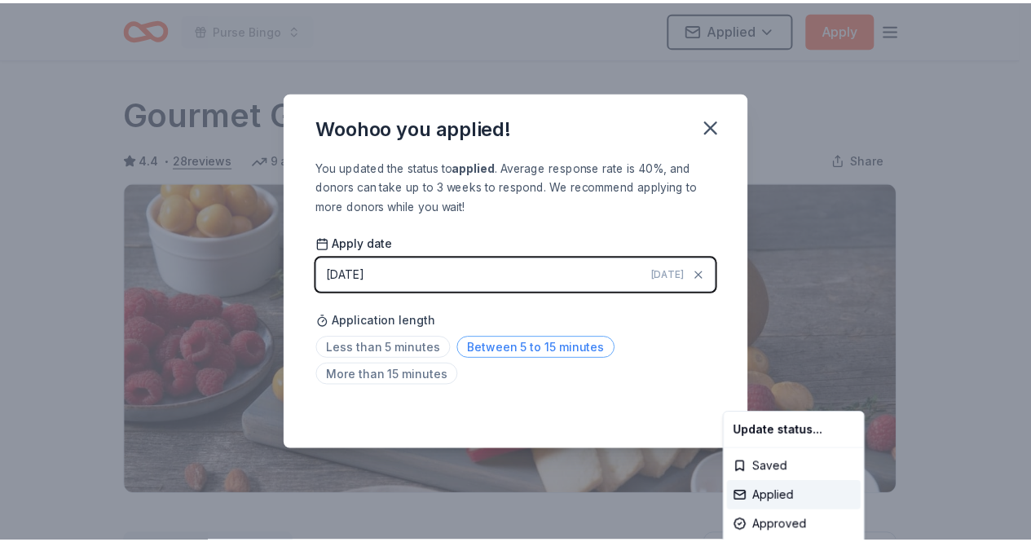
scroll to position [383, 0]
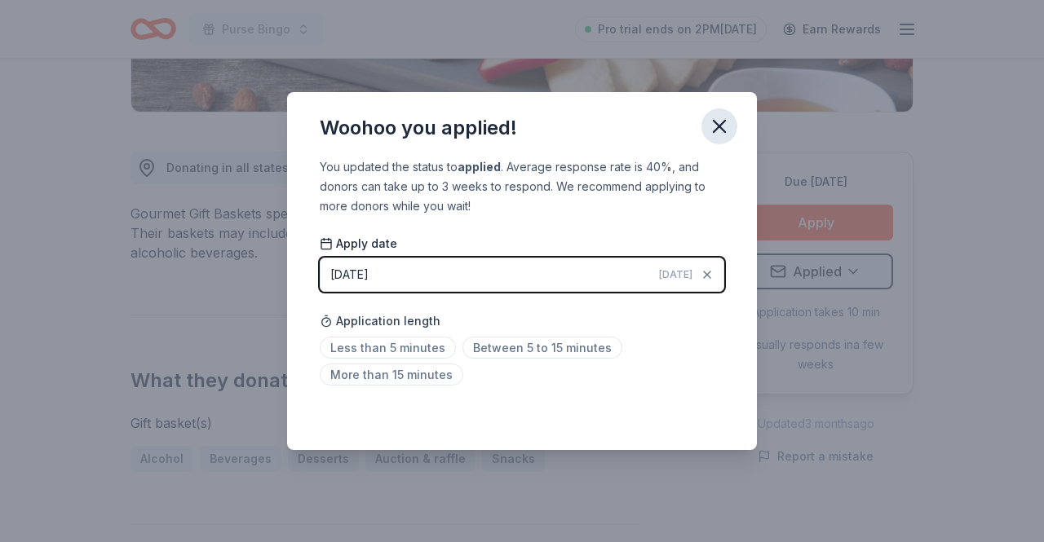
click at [724, 129] on icon "button" at bounding box center [719, 126] width 23 height 23
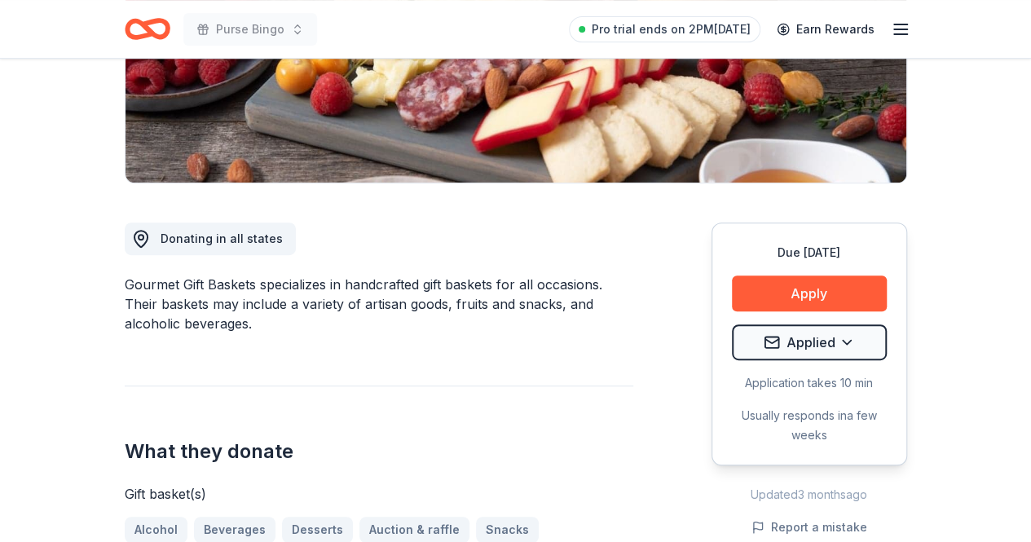
scroll to position [302, 0]
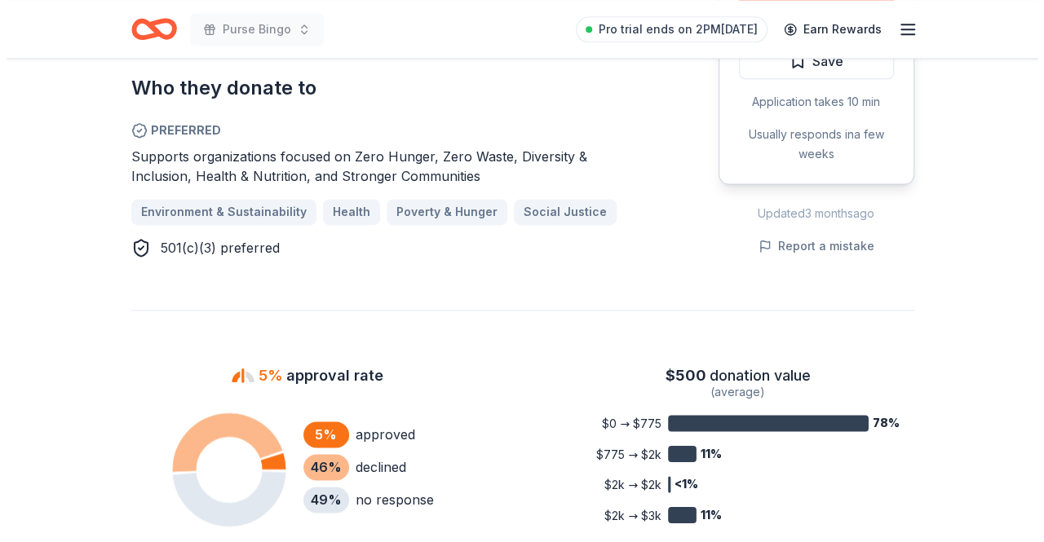
scroll to position [815, 0]
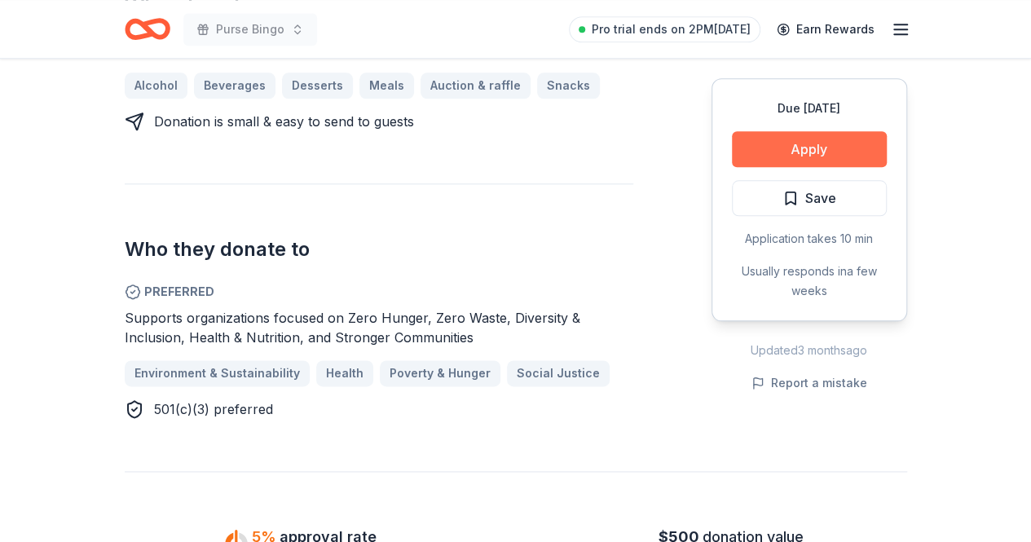
click at [753, 143] on button "Apply" at bounding box center [809, 149] width 155 height 36
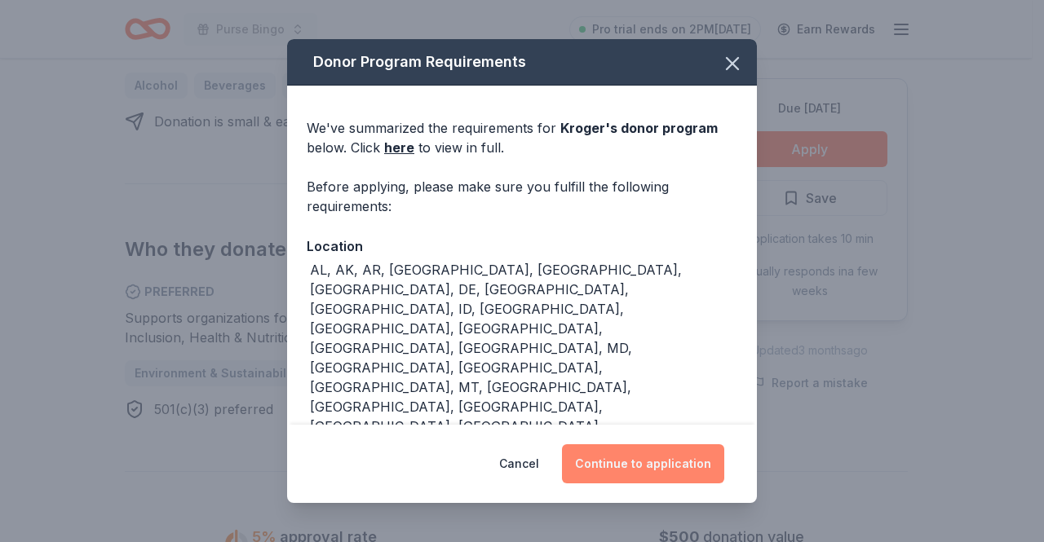
click at [618, 448] on button "Continue to application" at bounding box center [643, 463] width 162 height 39
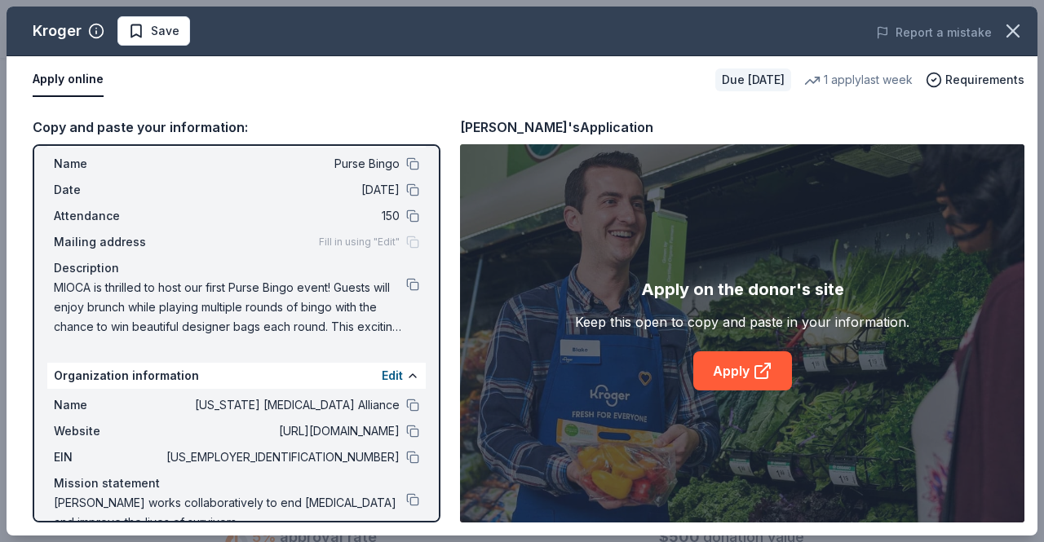
scroll to position [68, 0]
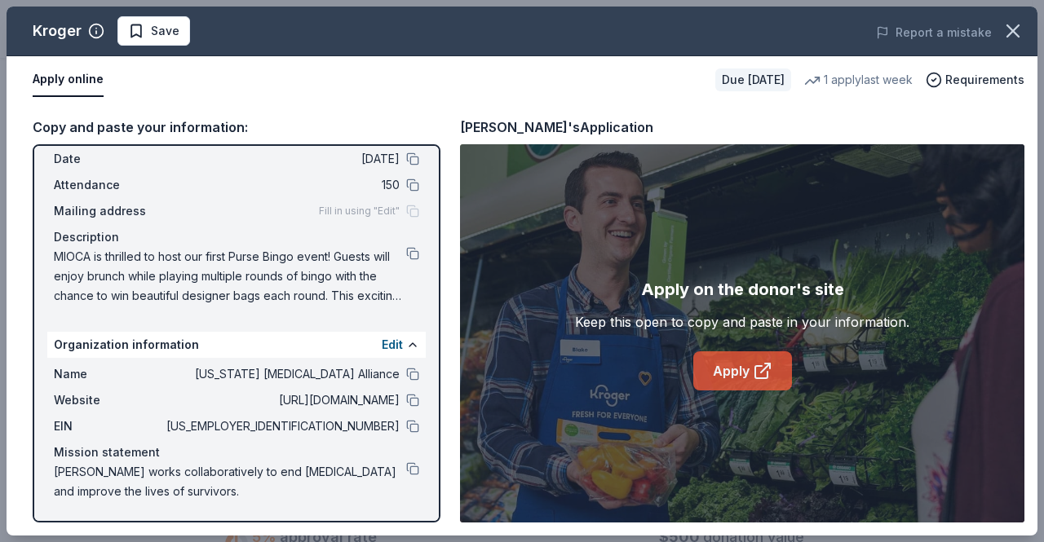
click at [721, 379] on link "Apply" at bounding box center [742, 370] width 99 height 39
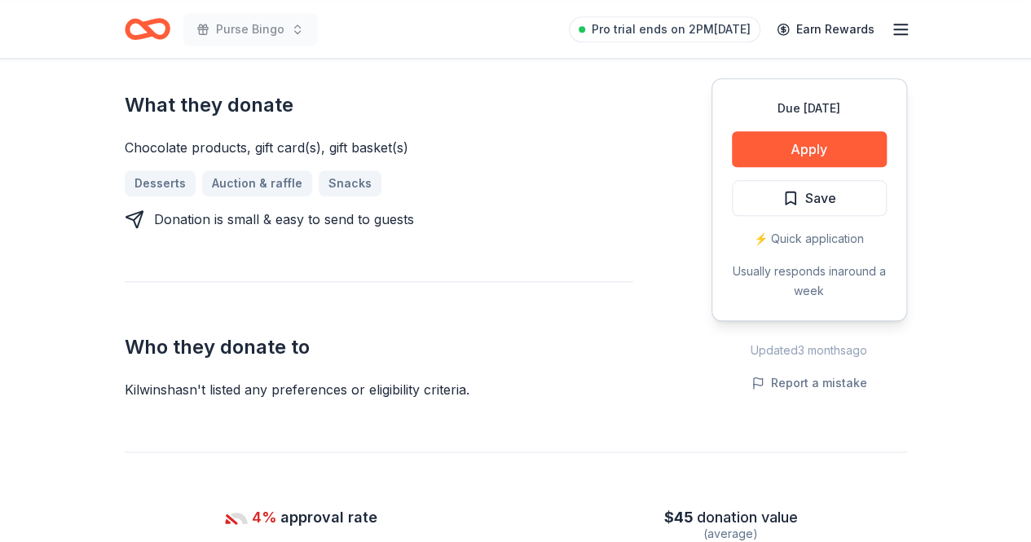
scroll to position [734, 0]
